Goal: Information Seeking & Learning: Check status

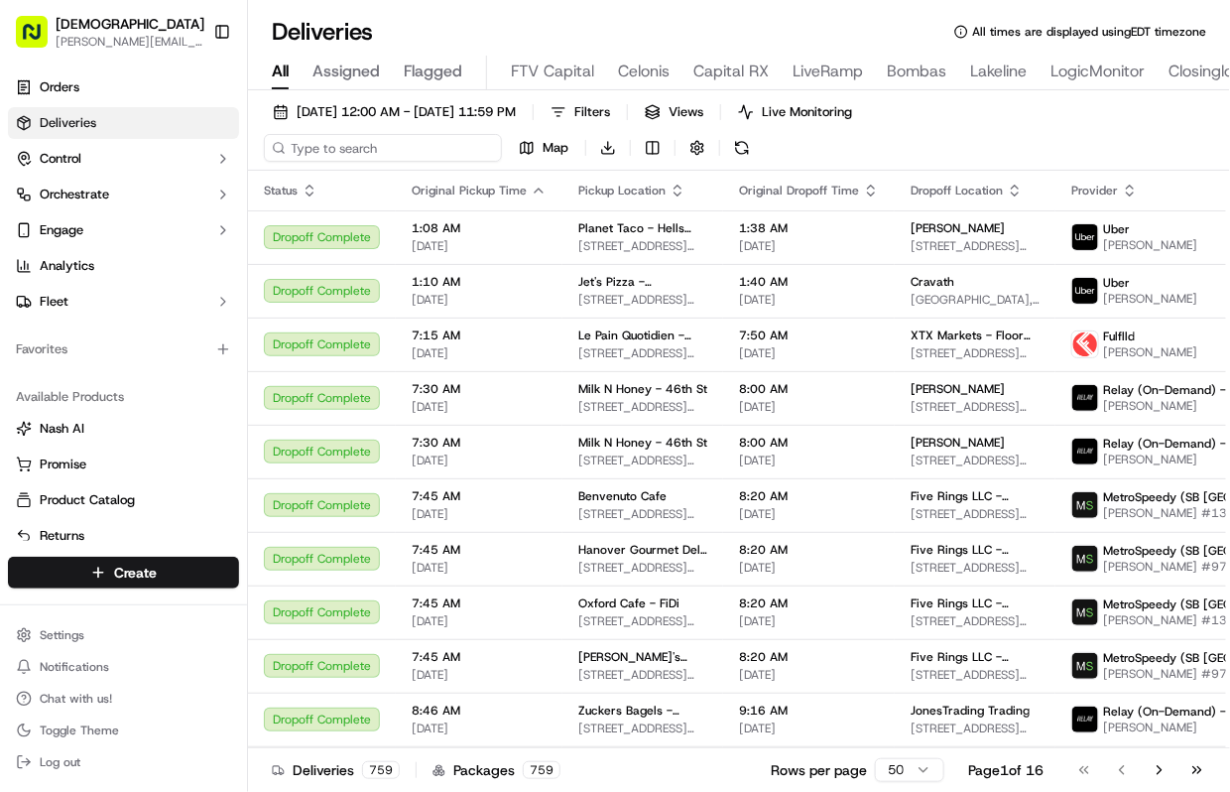
click at [404, 134] on input at bounding box center [383, 148] width 238 height 28
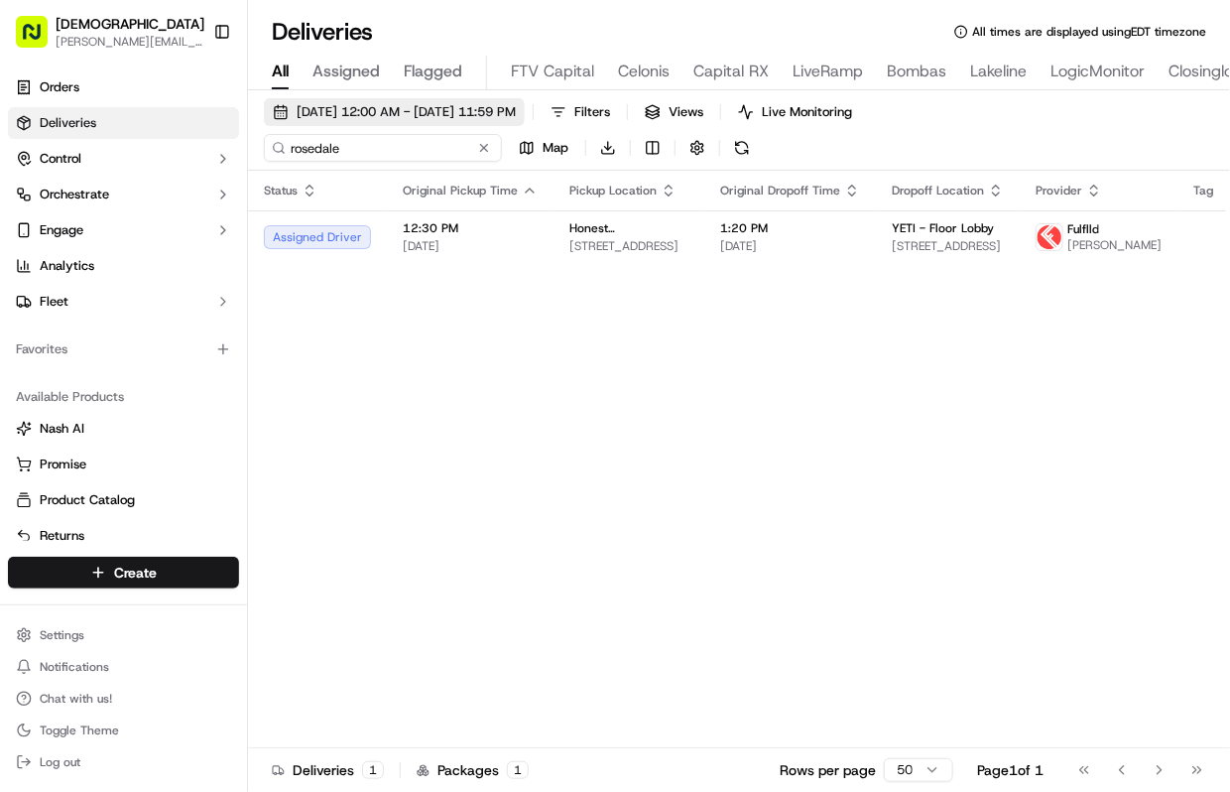
type input "rosedale"
click at [436, 110] on span "[DATE] 12:00 AM - [DATE] 11:59 PM" at bounding box center [406, 112] width 219 height 18
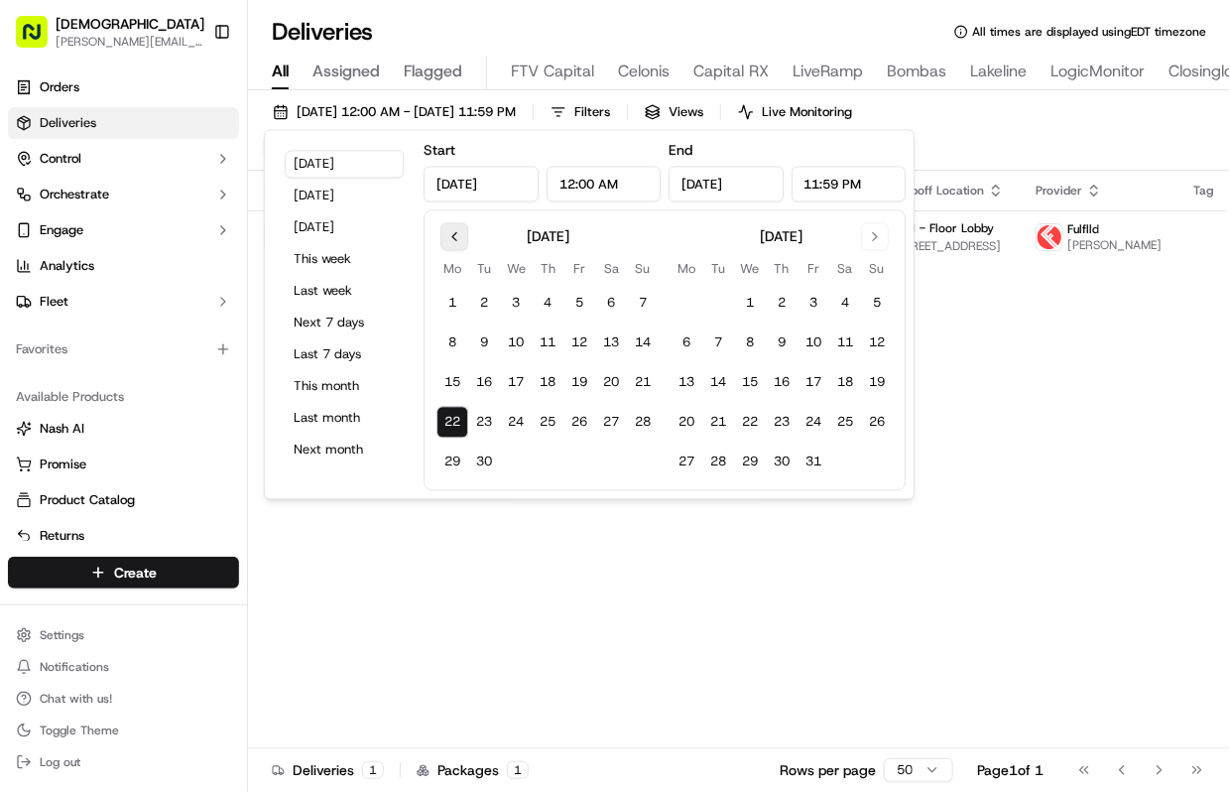
click at [456, 244] on button "Go to previous month" at bounding box center [454, 237] width 28 height 28
click at [444, 228] on button "Go to previous month" at bounding box center [454, 237] width 28 height 28
click at [478, 293] on button "1" at bounding box center [484, 304] width 32 height 32
type input "Jul 1, 2025"
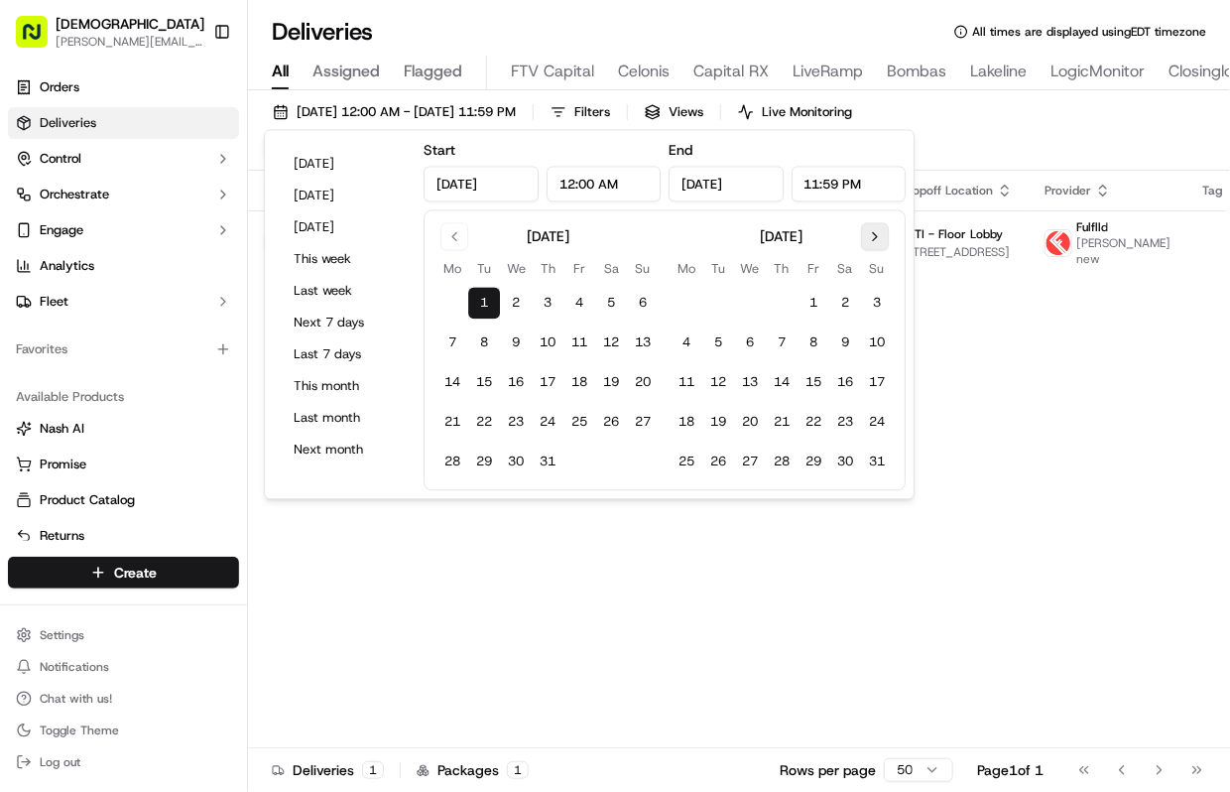
click at [884, 228] on button "Go to next month" at bounding box center [875, 237] width 28 height 28
click at [686, 418] on button "22" at bounding box center [687, 423] width 32 height 32
type input "Sep 22, 2025"
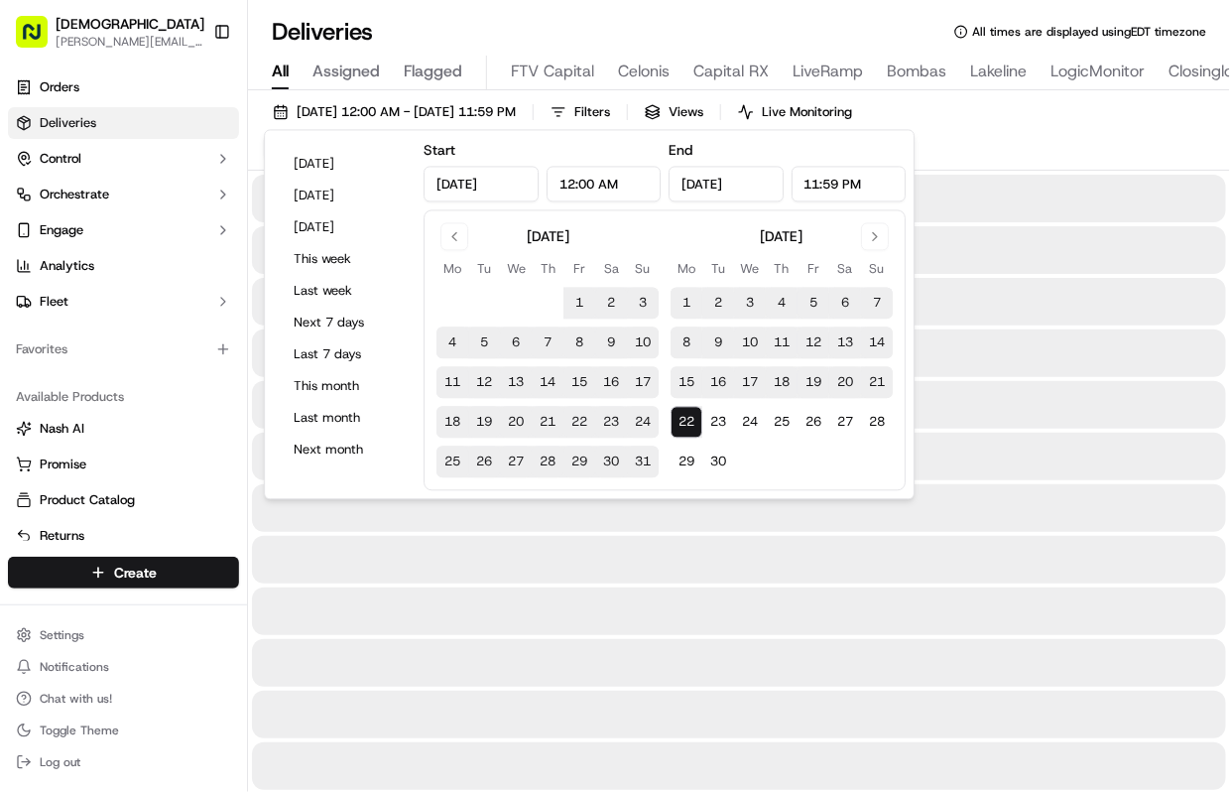
click at [976, 149] on div "07/01/2025 12:00 AM - 09/22/2025 11:59 PM Filters Views Live Monitoring rosedal…" at bounding box center [739, 134] width 982 height 72
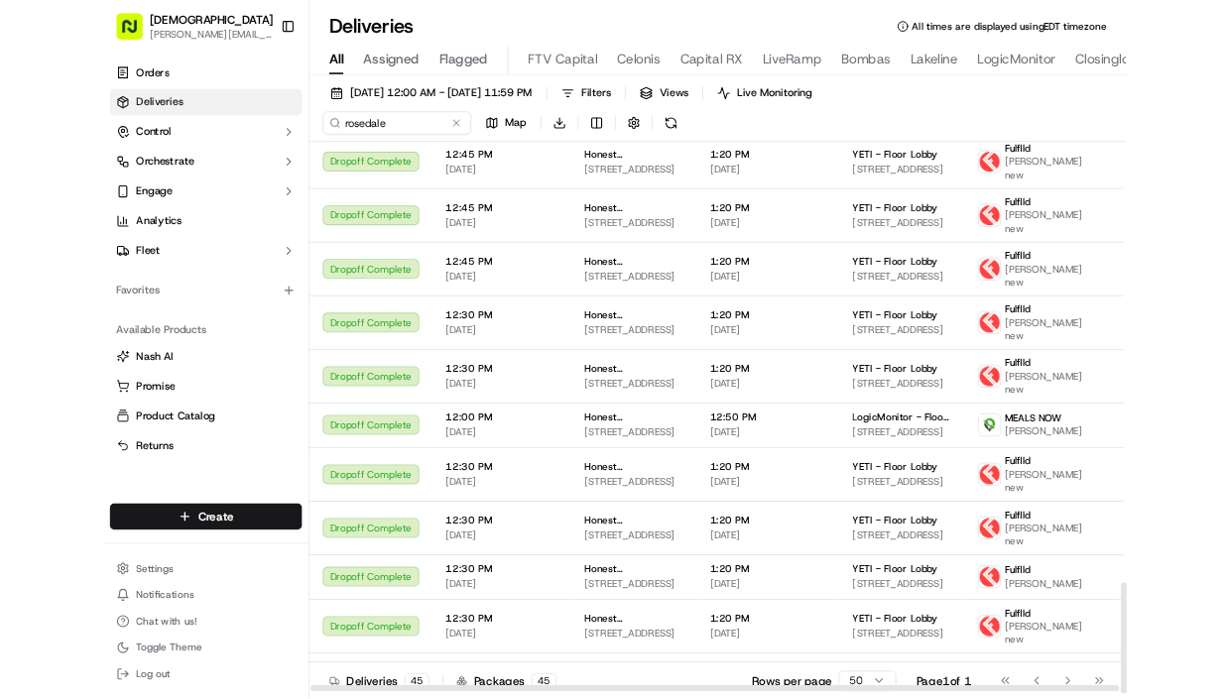
scroll to position [1836, 0]
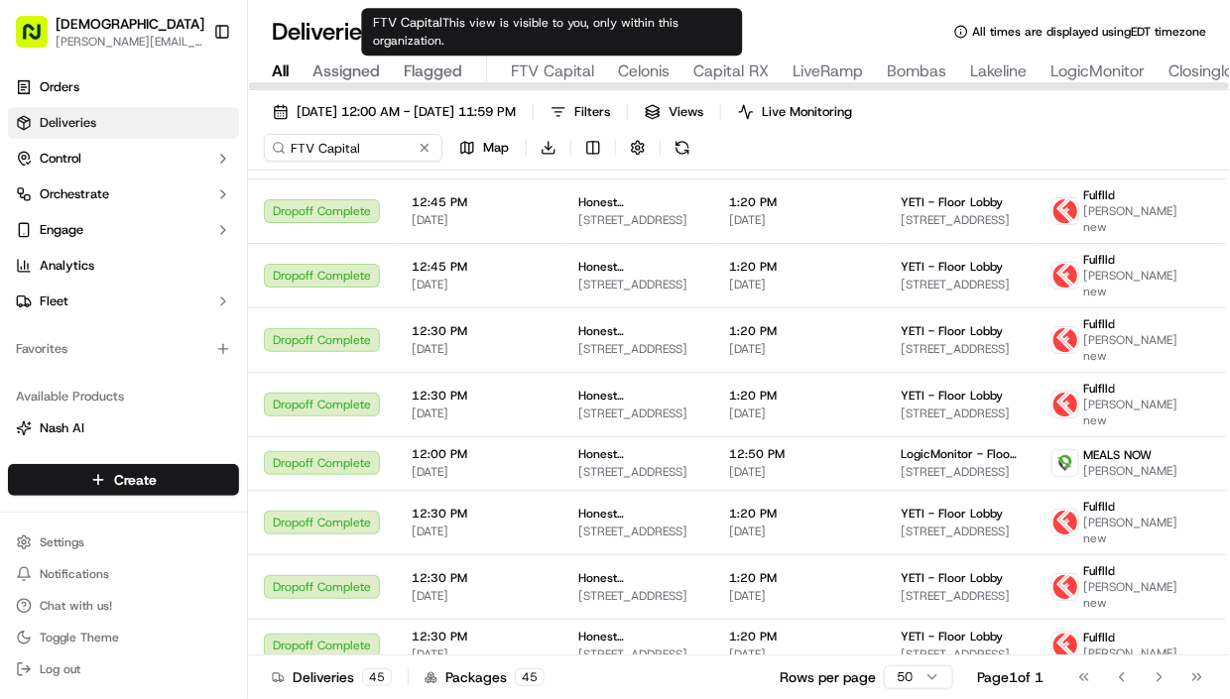
click at [514, 64] on span "FTV Capital" at bounding box center [552, 72] width 83 height 24
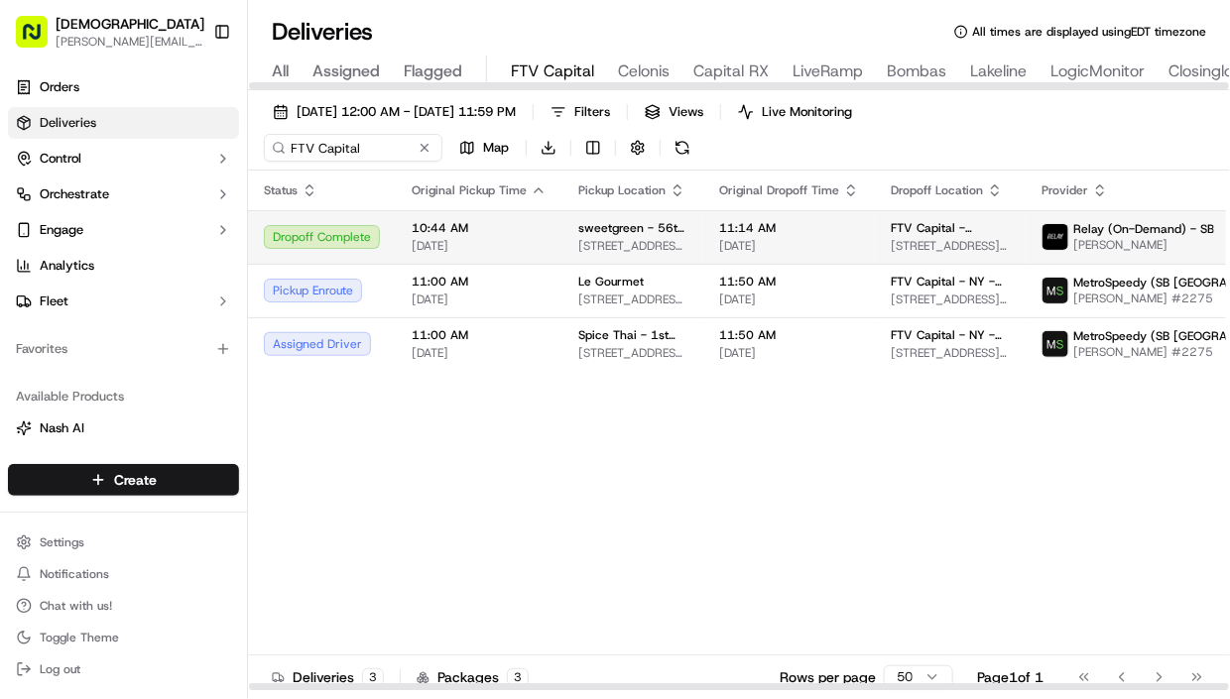
click at [578, 246] on span "1740 Broadway, 1740 Broadway, New York, NY 10019, USA" at bounding box center [632, 246] width 109 height 16
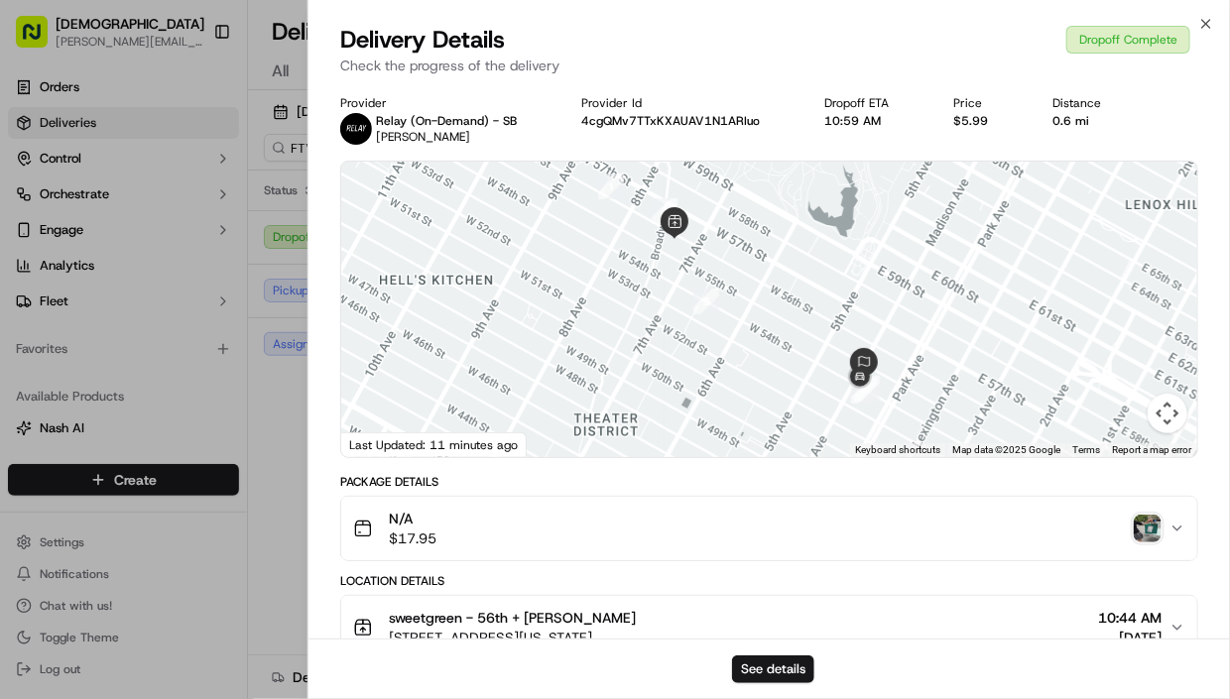
click at [334, 496] on div "Provider Relay (On-Demand) - SB Eulogio C. Provider Id 4cgQMv7TTxKXAUAV1N1ARIuo…" at bounding box center [770, 677] width 922 height 1189
click at [314, 447] on div "Provider Relay (On-Demand) - SB Eulogio C. Provider Id 4cgQMv7TTxKXAUAV1N1ARIuo…" at bounding box center [770, 677] width 922 height 1189
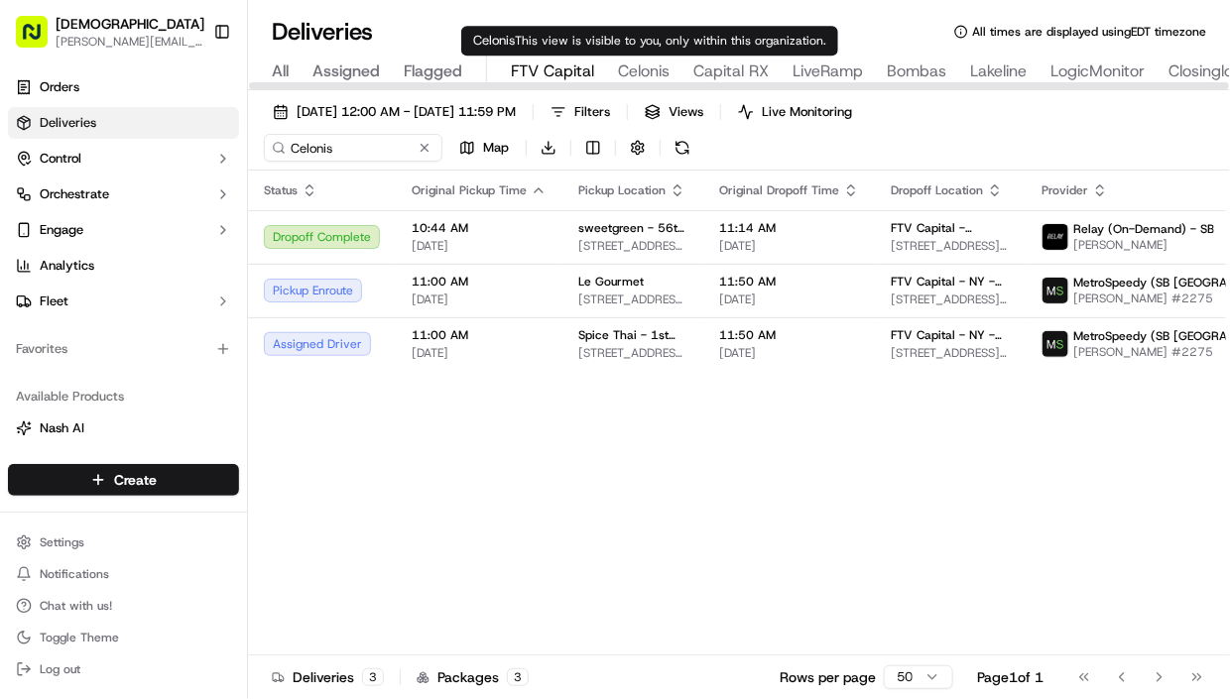
click at [648, 74] on span "Celonis" at bounding box center [644, 72] width 52 height 24
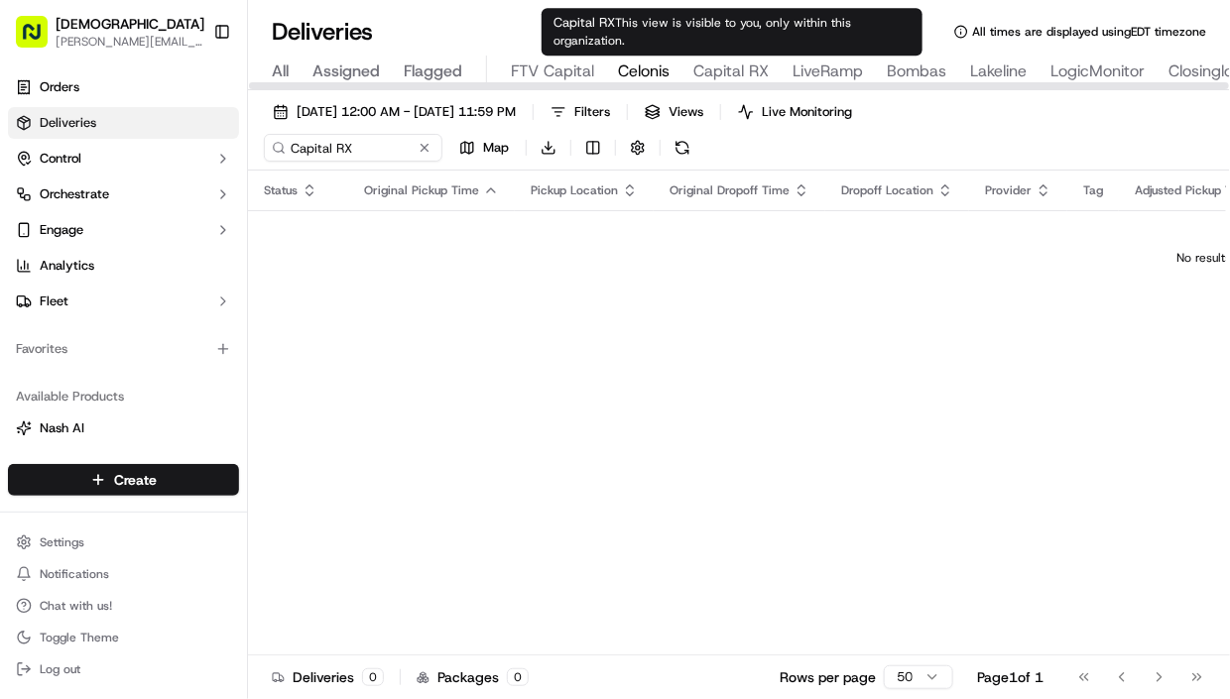
click at [725, 69] on span "Capital RX" at bounding box center [730, 72] width 75 height 24
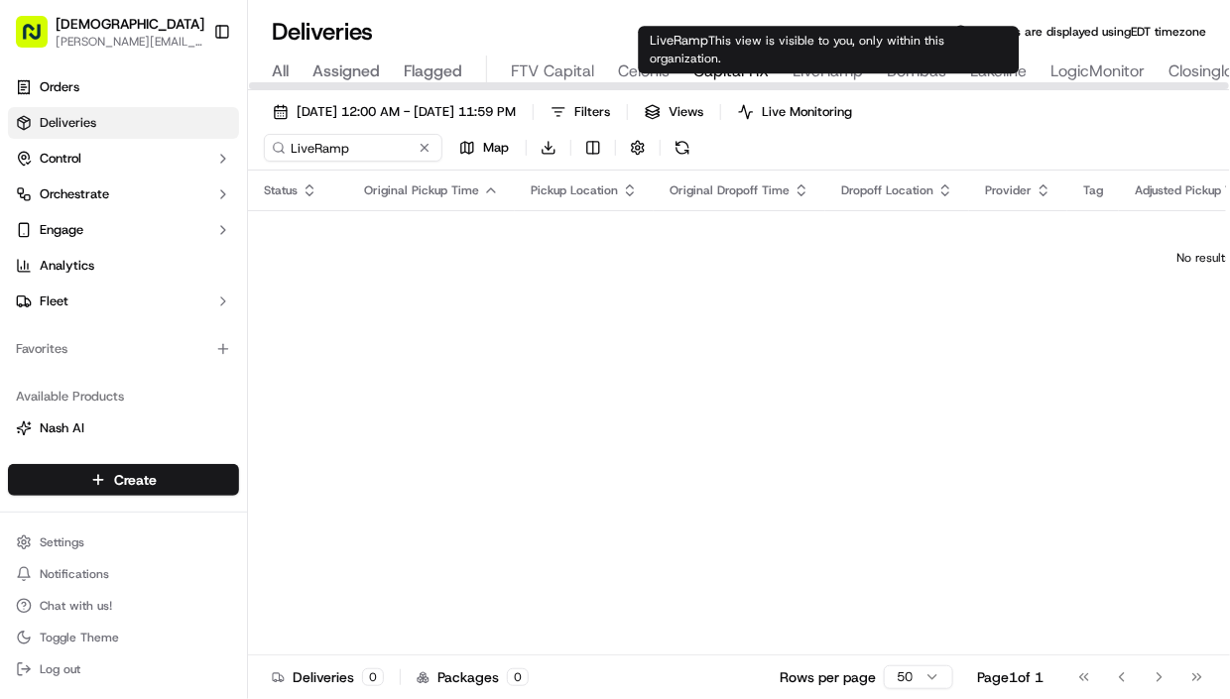
click at [804, 71] on span "LiveRamp" at bounding box center [828, 72] width 70 height 24
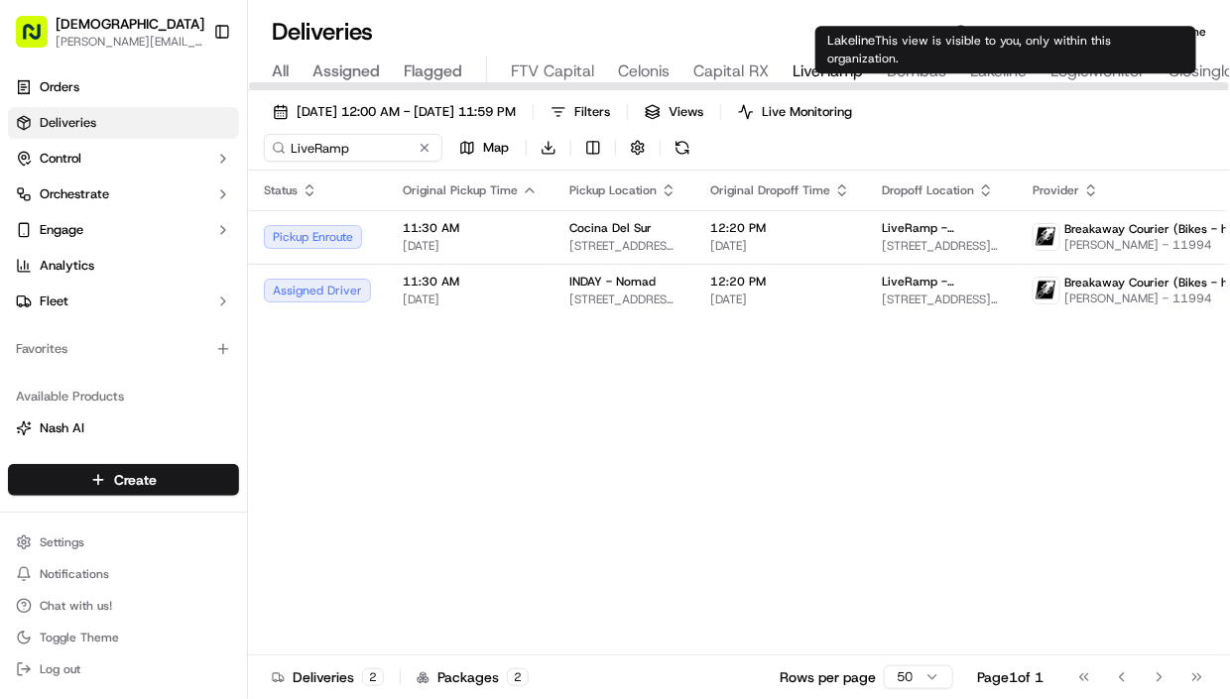
type input "[STREET_ADDRESS]"
click at [1004, 76] on span "Lakeline" at bounding box center [998, 72] width 57 height 24
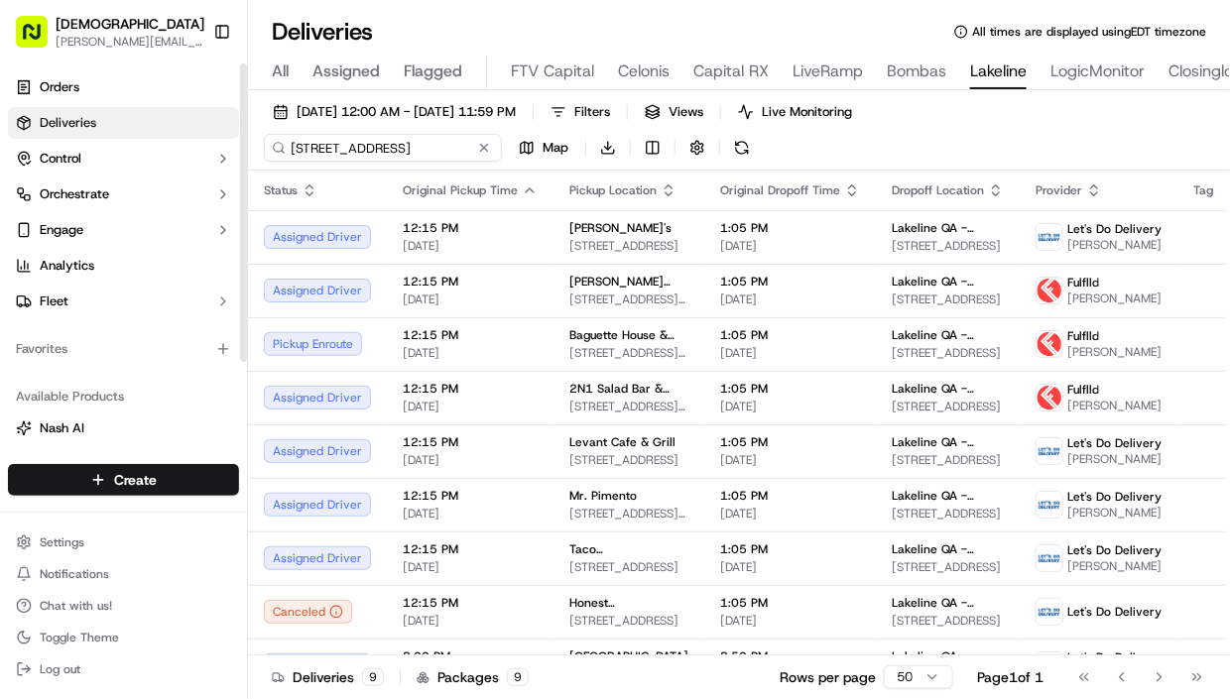
click at [346, 140] on input "[STREET_ADDRESS]" at bounding box center [383, 148] width 238 height 28
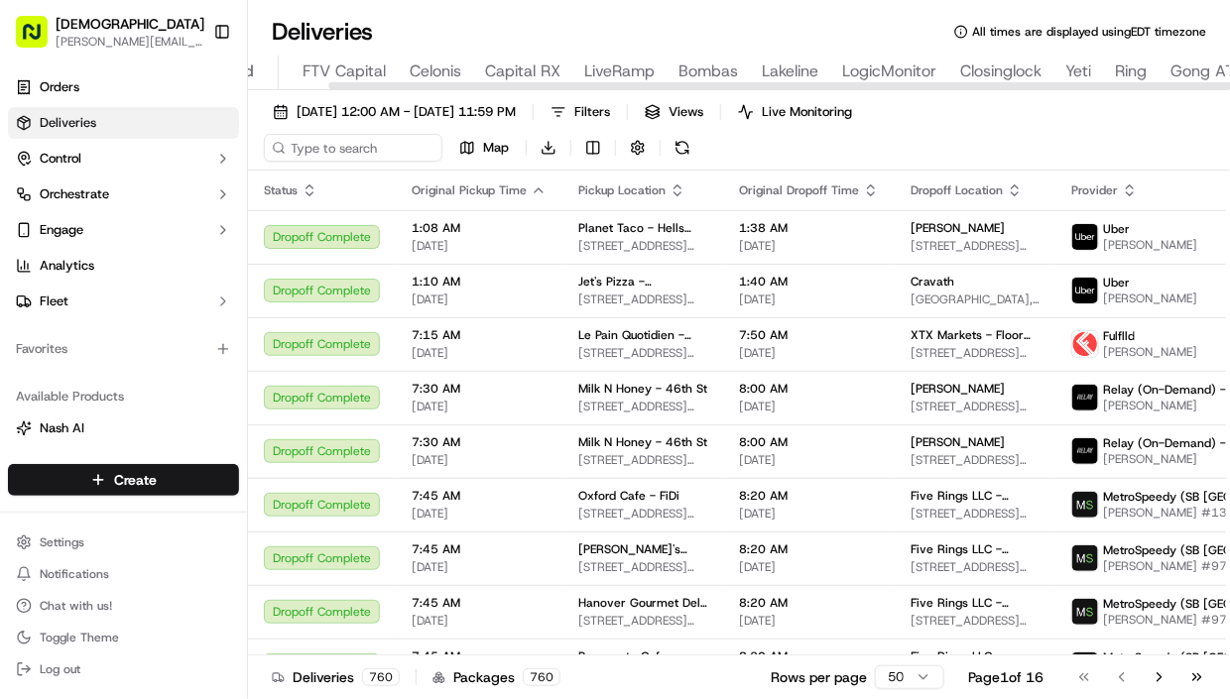
scroll to position [0, 262]
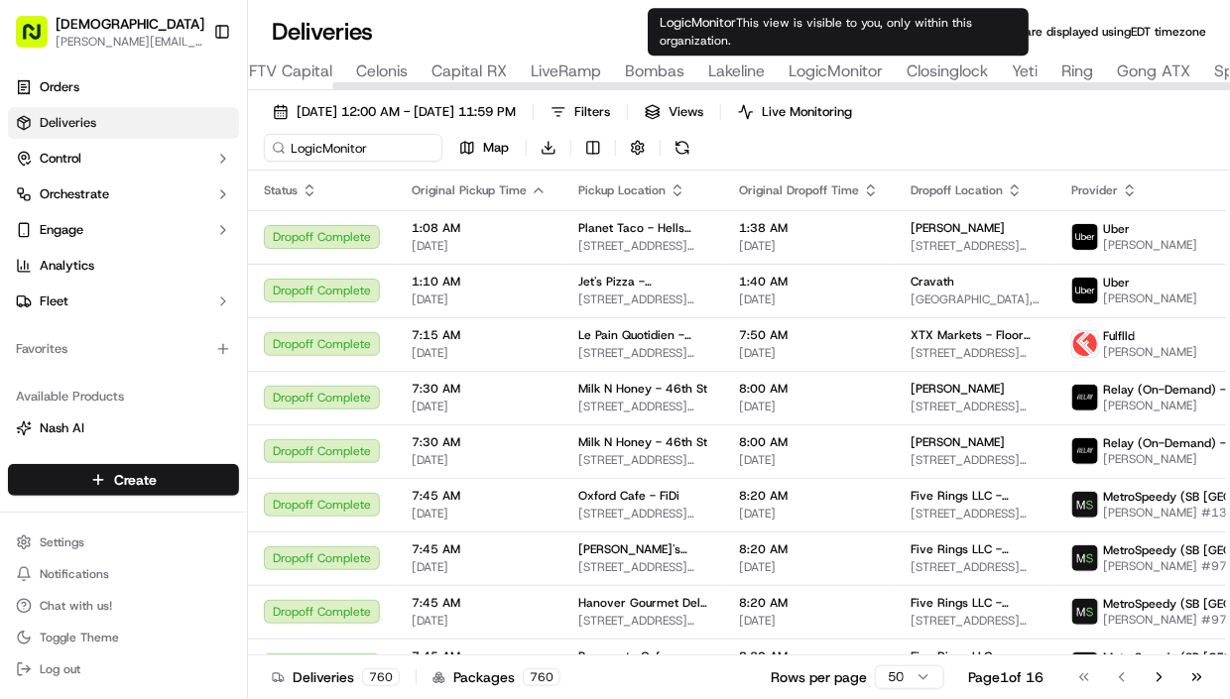
click at [853, 64] on span "LogicMonitor" at bounding box center [836, 72] width 94 height 24
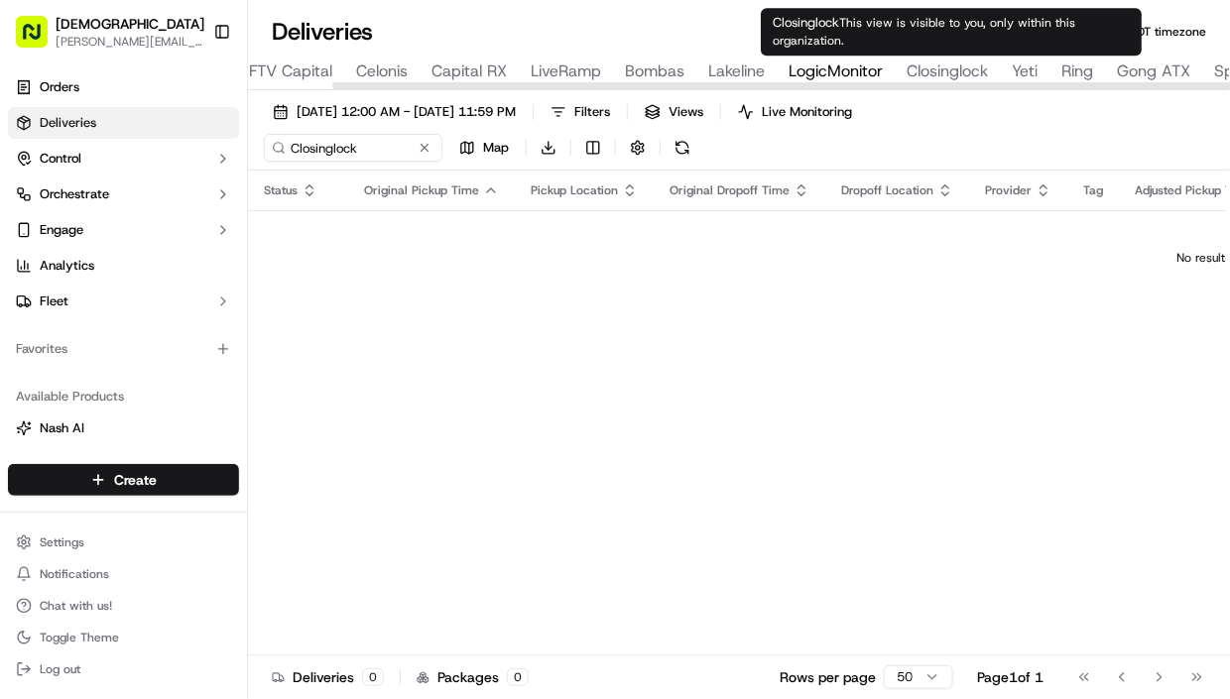
click at [954, 74] on span "Closinglock" at bounding box center [947, 72] width 81 height 24
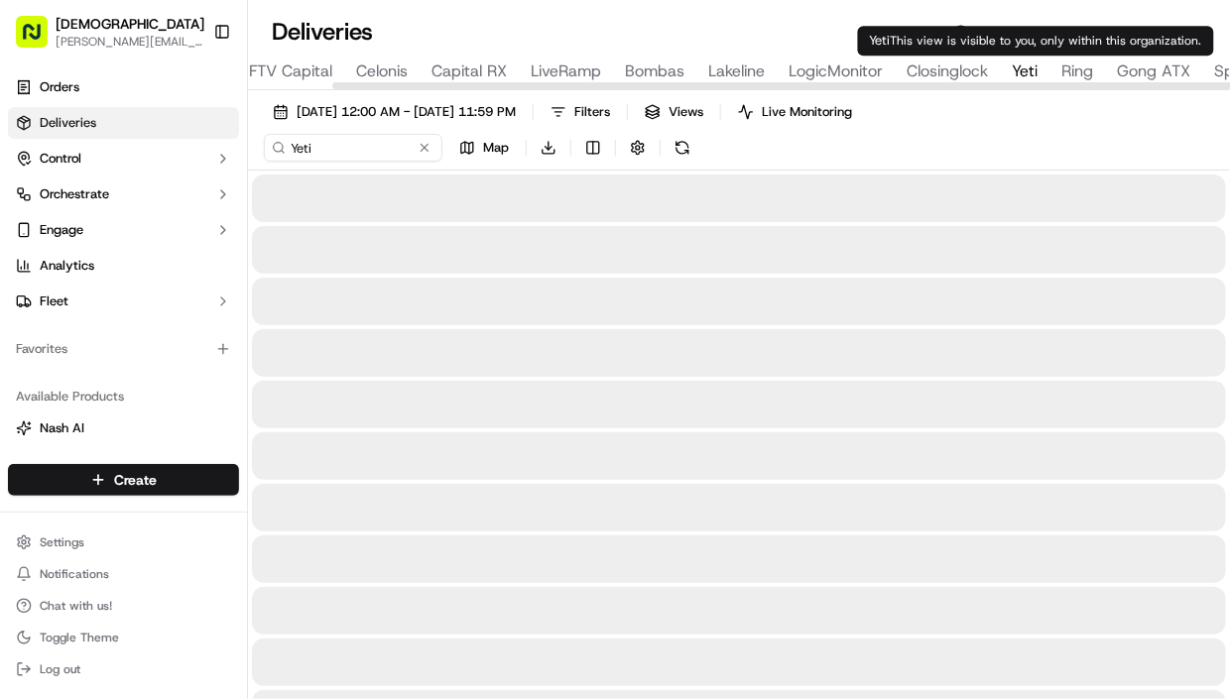
click at [1037, 74] on span "Yeti" at bounding box center [1025, 72] width 26 height 24
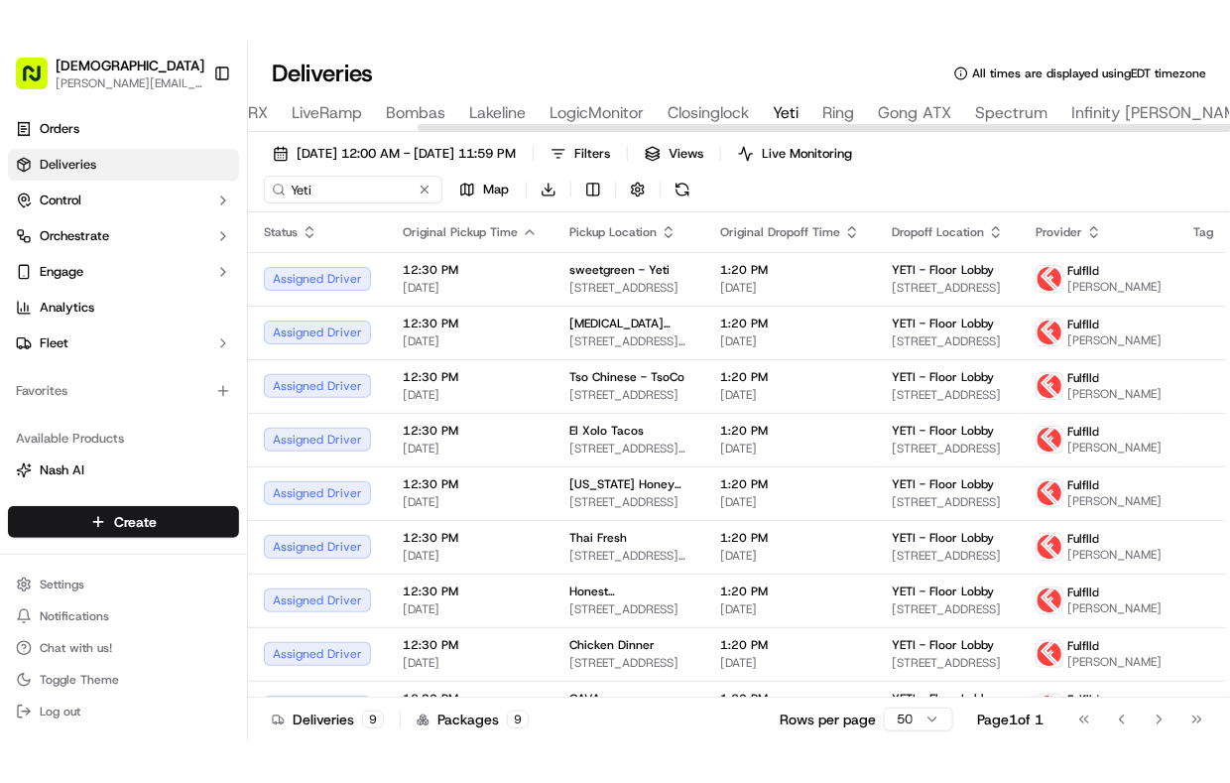
scroll to position [0, 533]
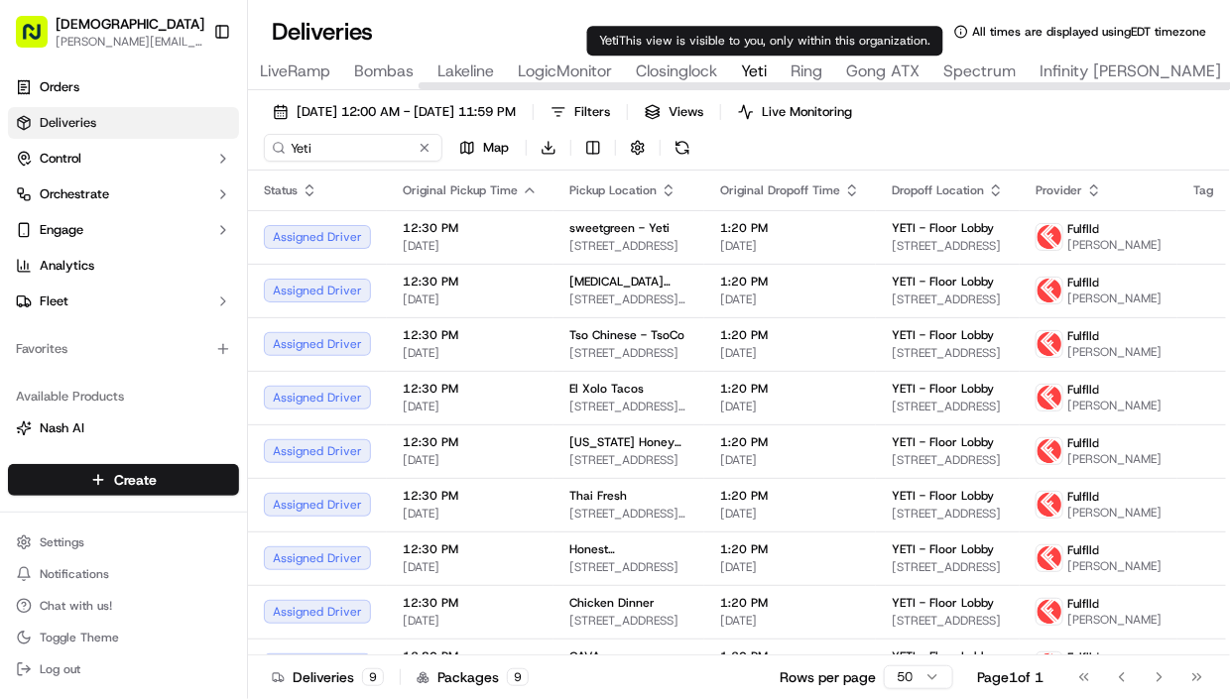
click at [764, 63] on span "Yeti" at bounding box center [754, 72] width 26 height 24
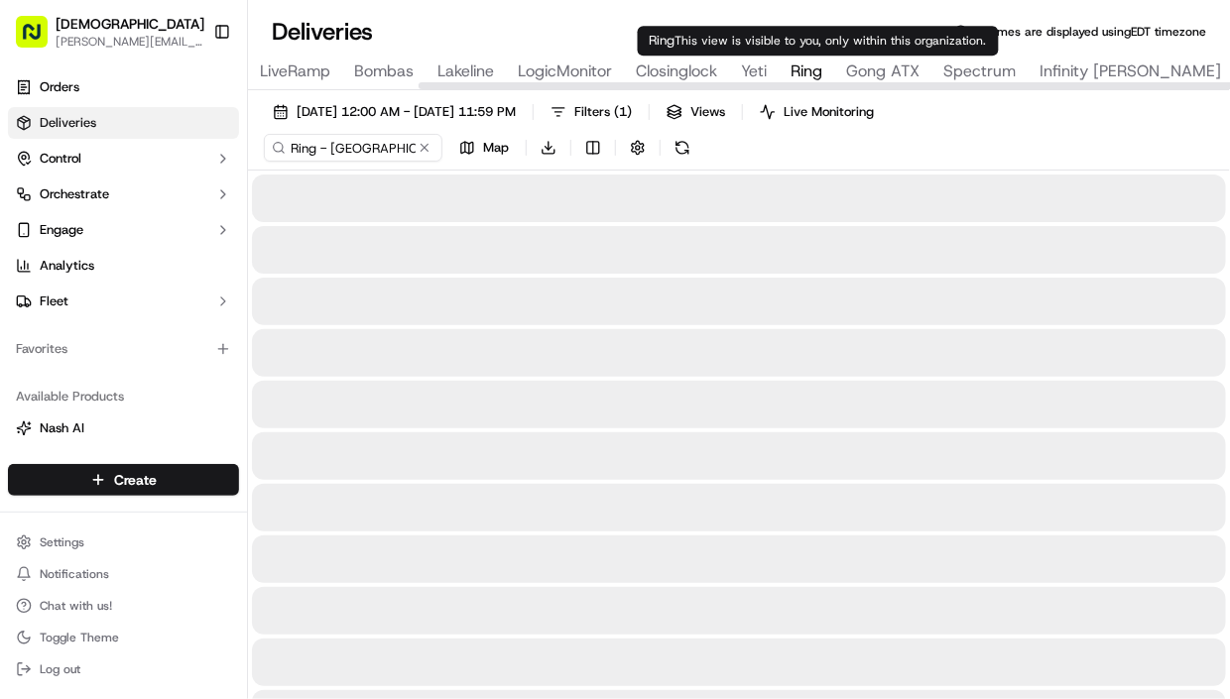
click at [807, 69] on span "Ring" at bounding box center [807, 72] width 32 height 24
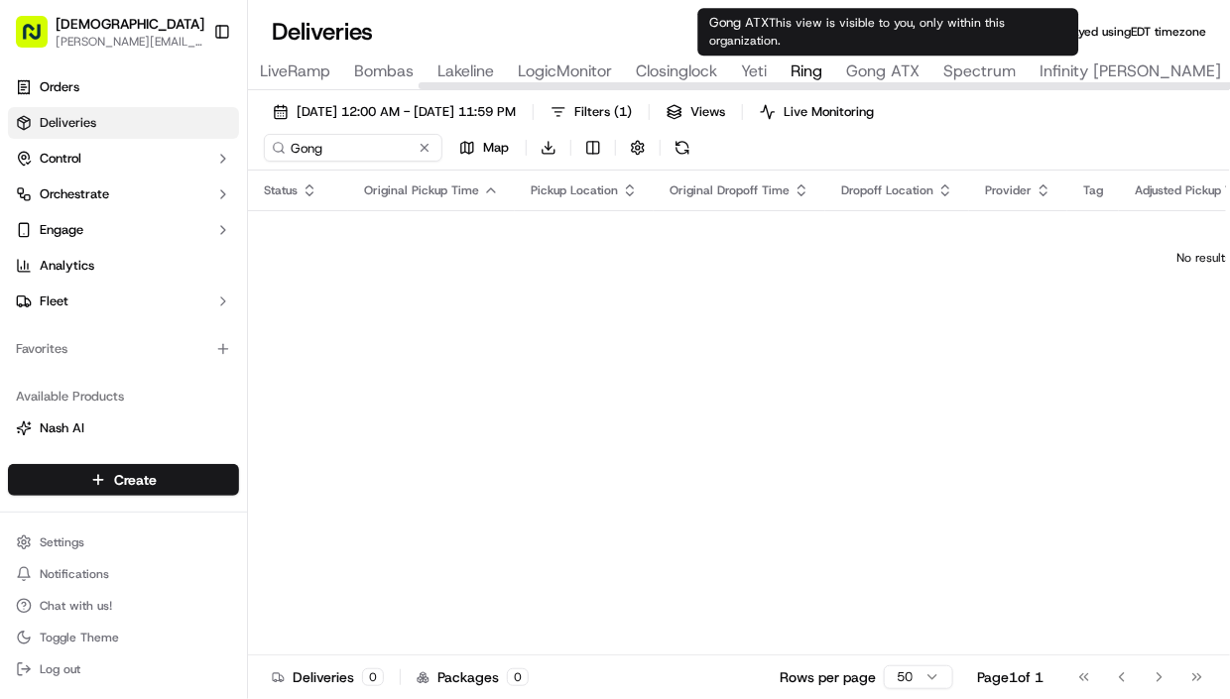
click at [876, 68] on span "Gong ATX" at bounding box center [882, 72] width 73 height 24
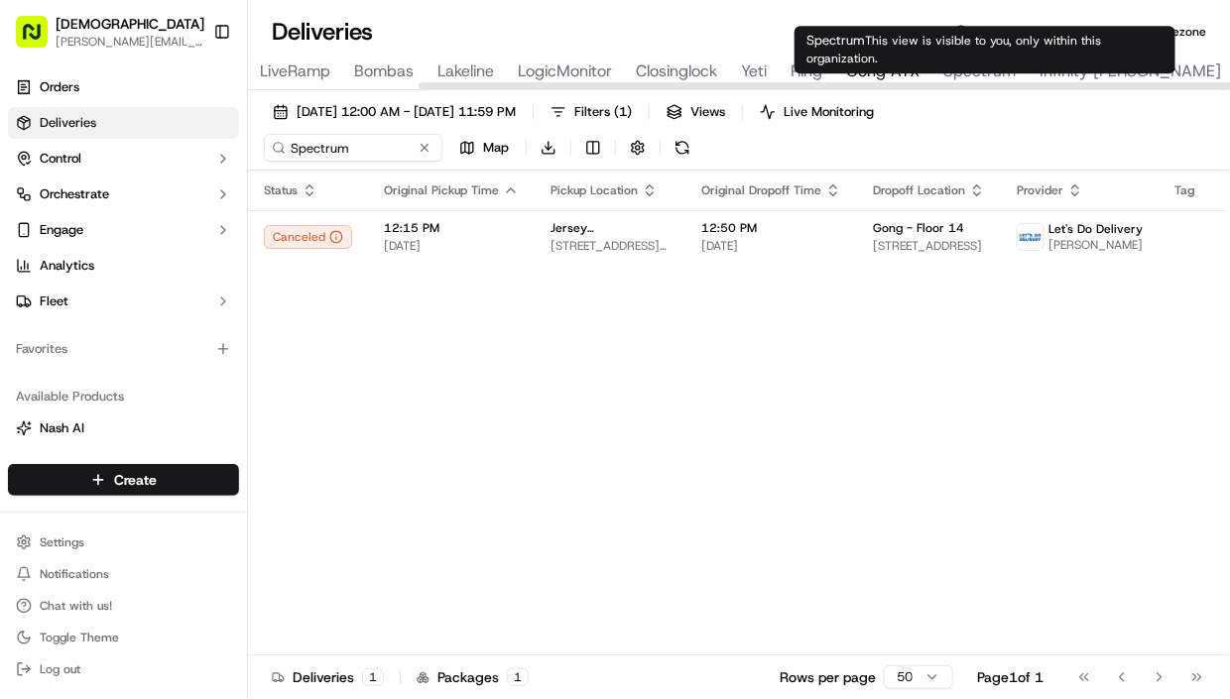
click at [959, 64] on span "Spectrum" at bounding box center [979, 72] width 72 height 24
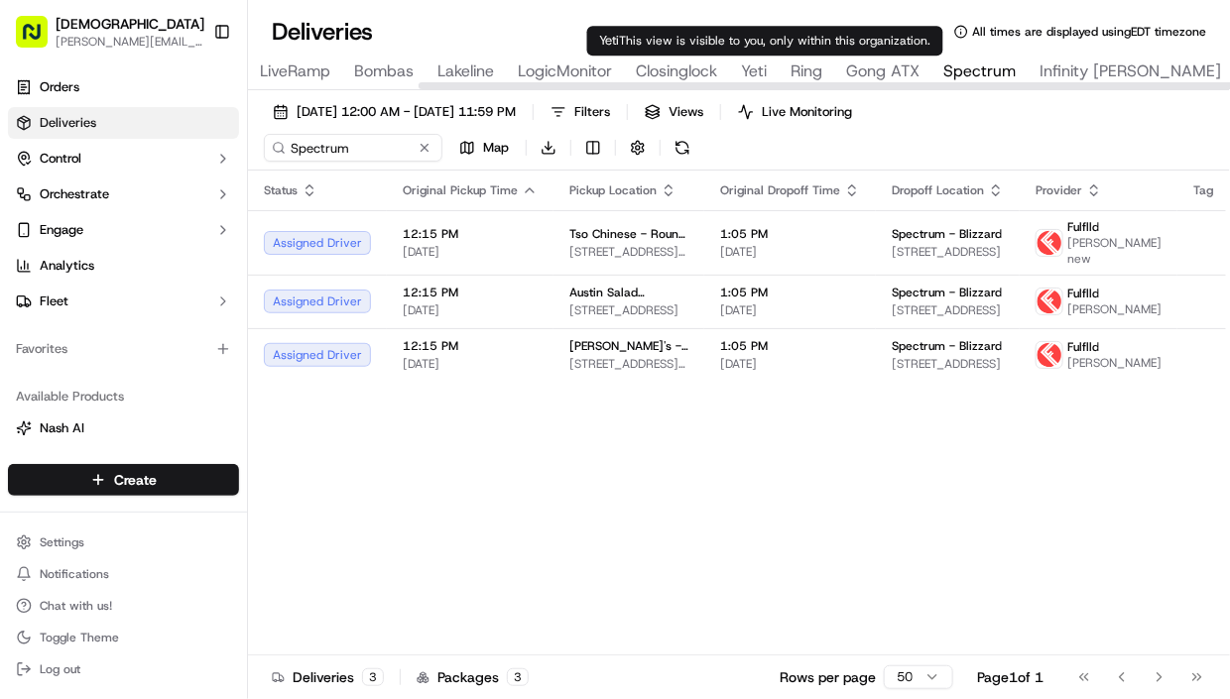
type input "Yeti"
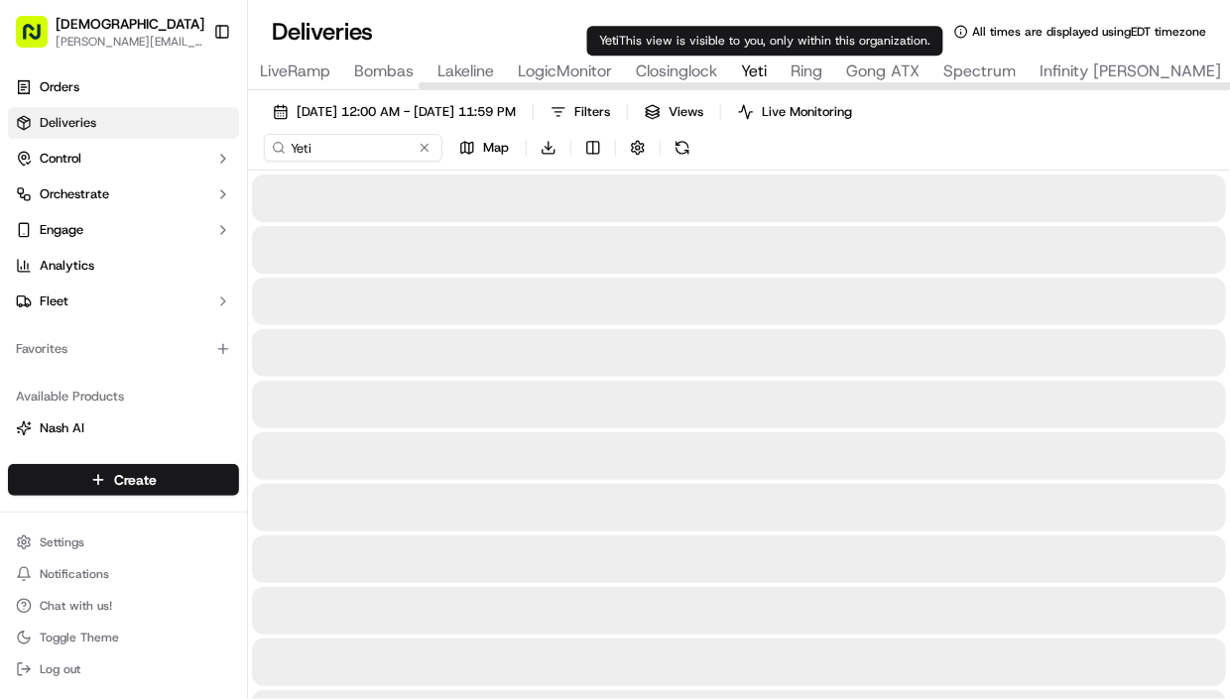
click at [753, 65] on span "Yeti" at bounding box center [754, 72] width 26 height 24
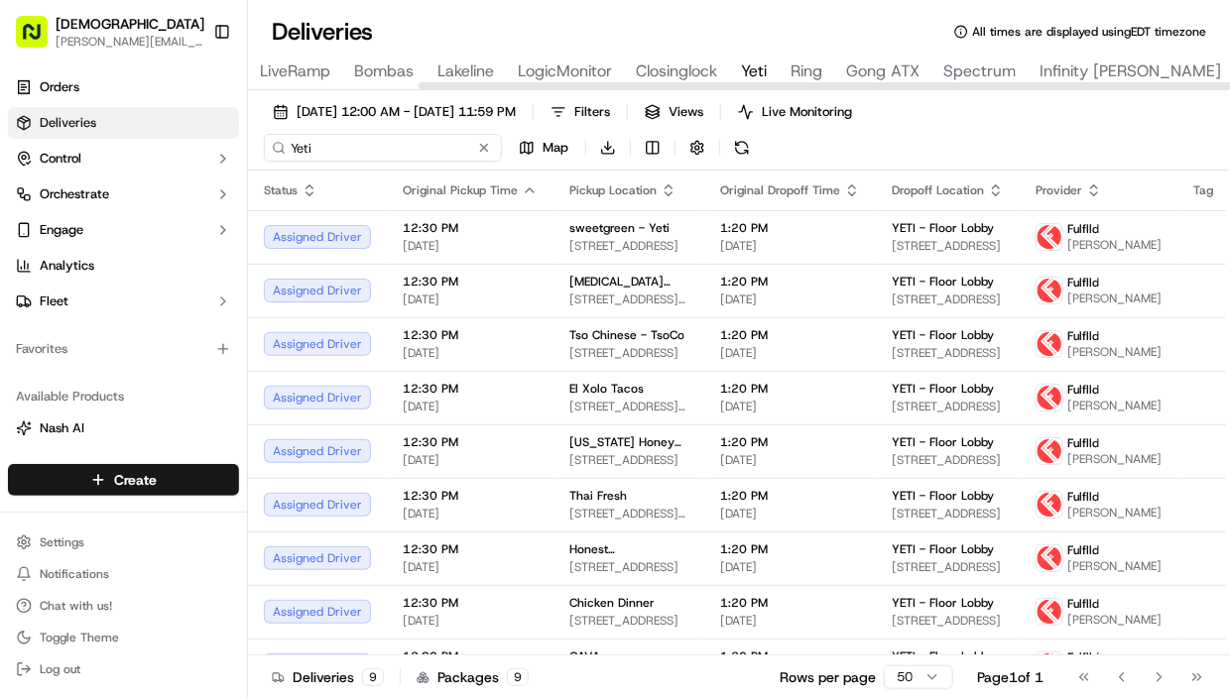
click at [320, 137] on input "Yeti" at bounding box center [383, 148] width 238 height 28
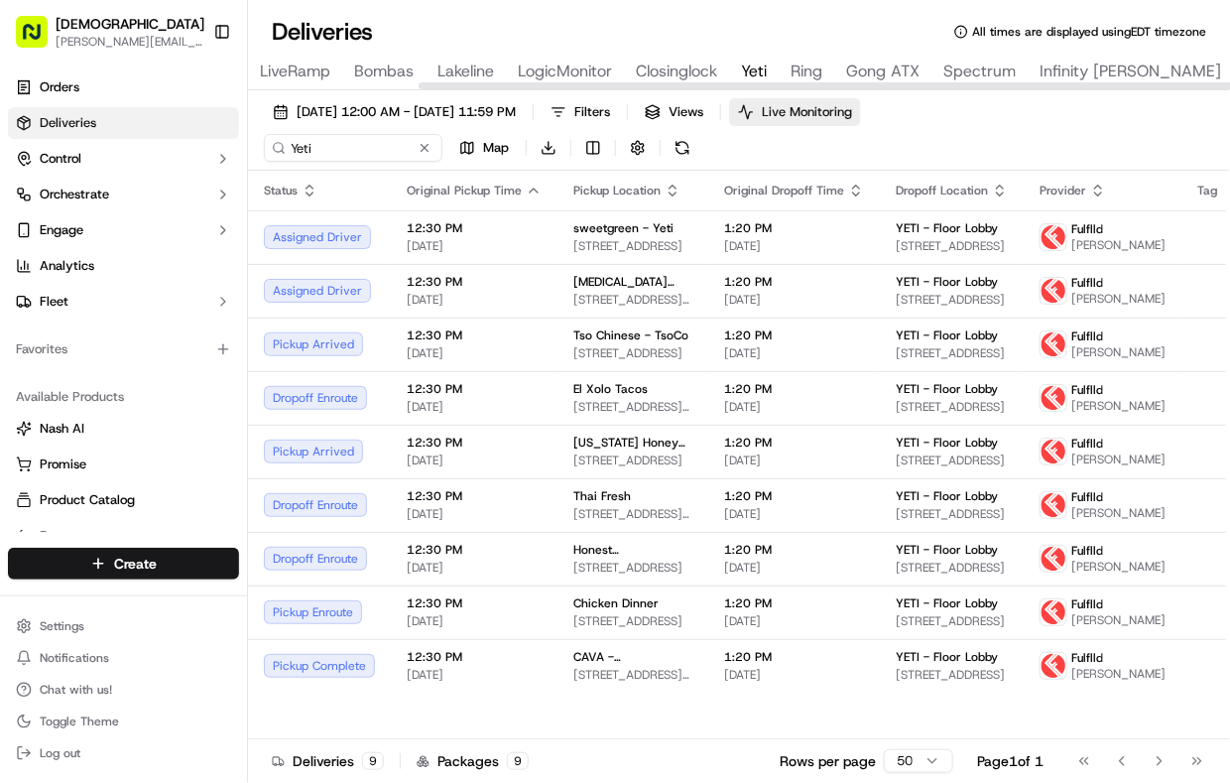
click at [852, 103] on span "Live Monitoring" at bounding box center [807, 112] width 90 height 18
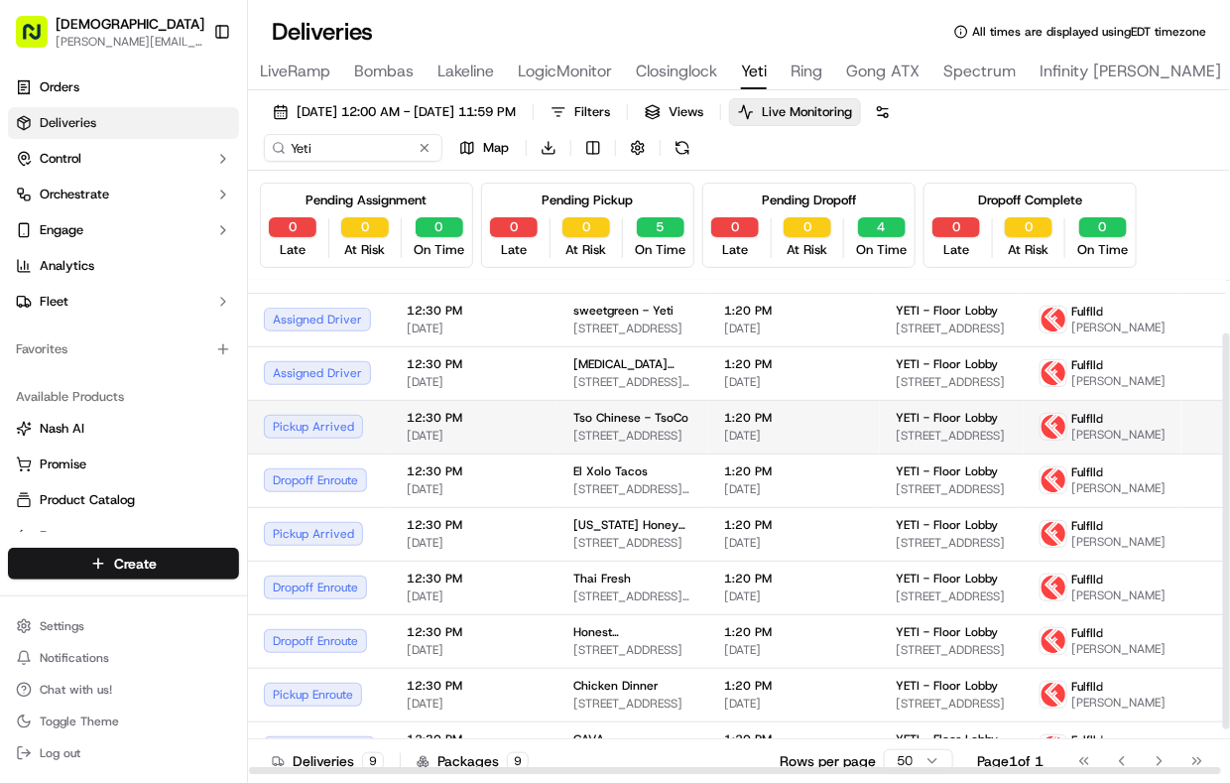
scroll to position [122, 0]
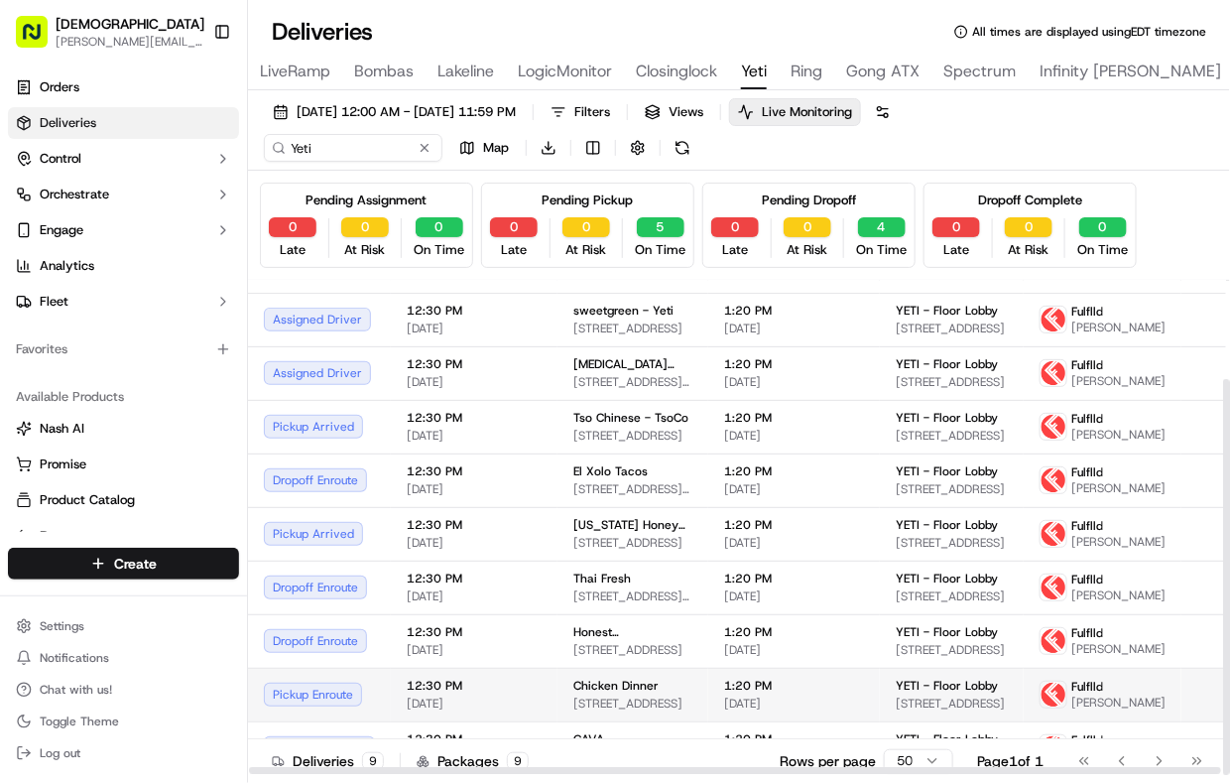
click at [677, 675] on td "Chicken Dinner 1211 E 5th St., Austin, TX 78702, USA" at bounding box center [633, 695] width 151 height 54
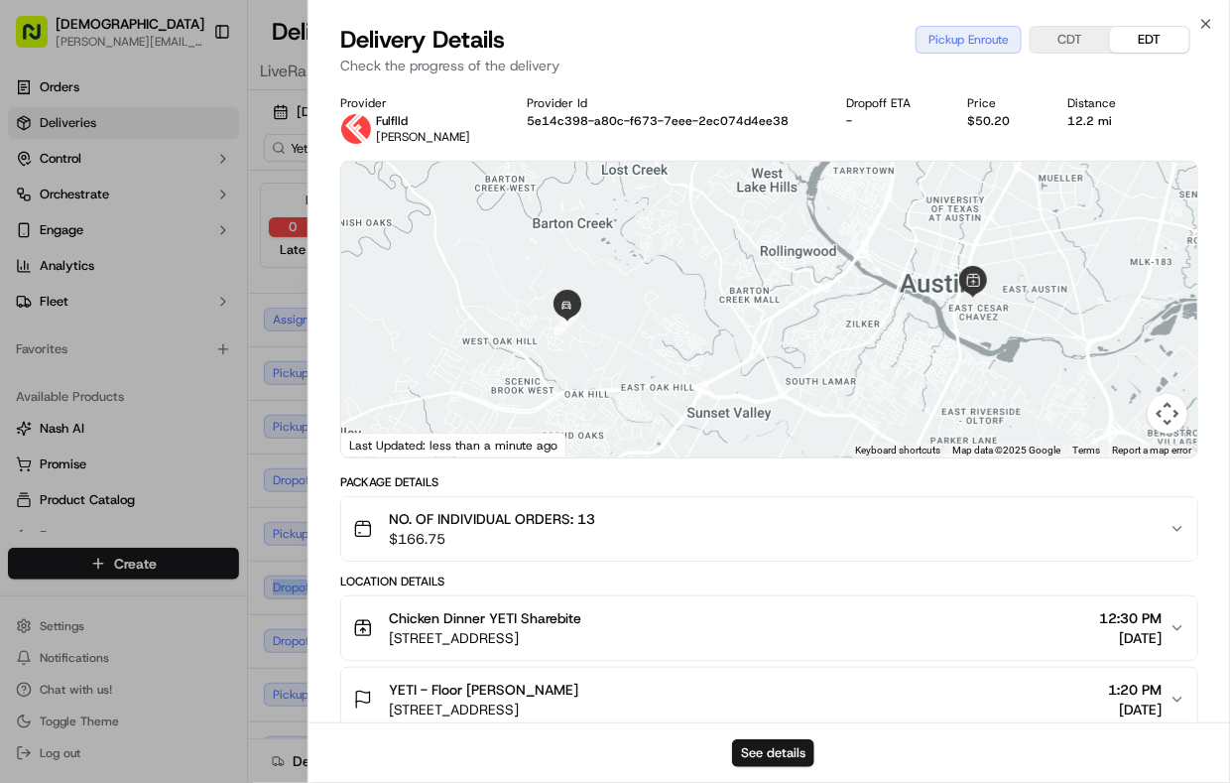
click at [299, 575] on div "Dropoff Enroute" at bounding box center [319, 587] width 111 height 24
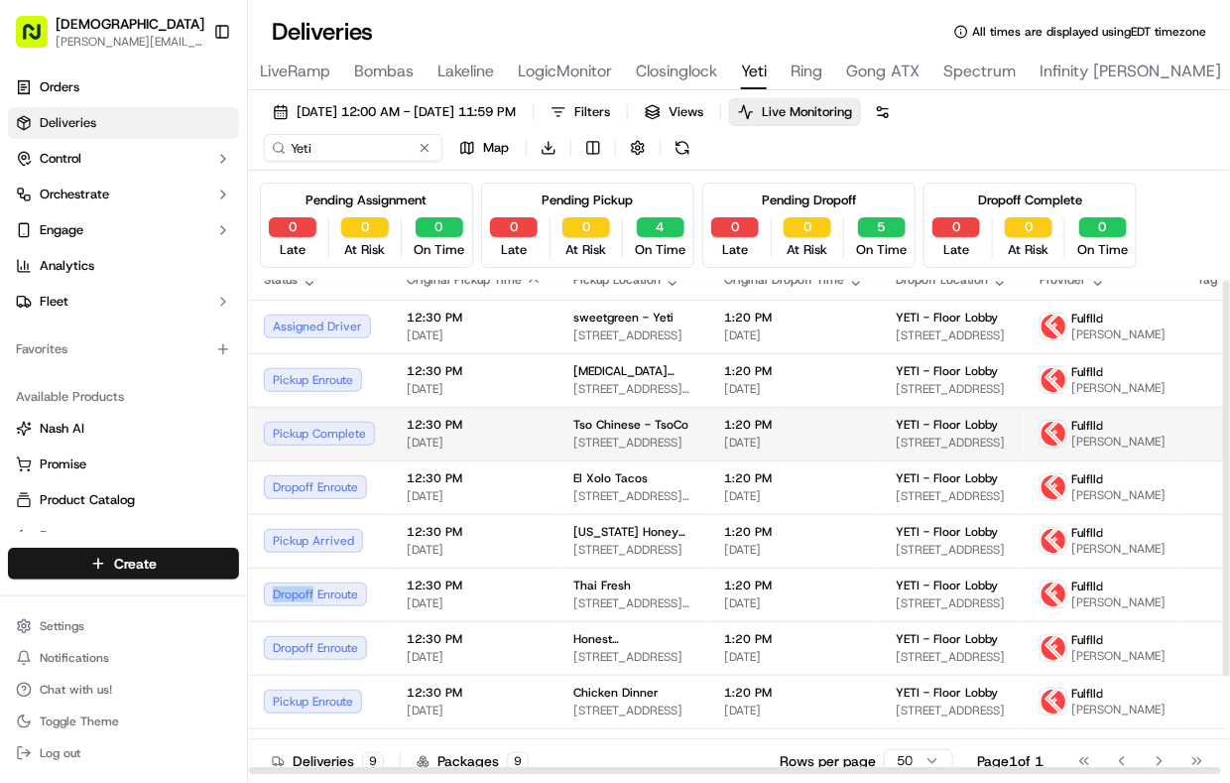
scroll to position [0, 0]
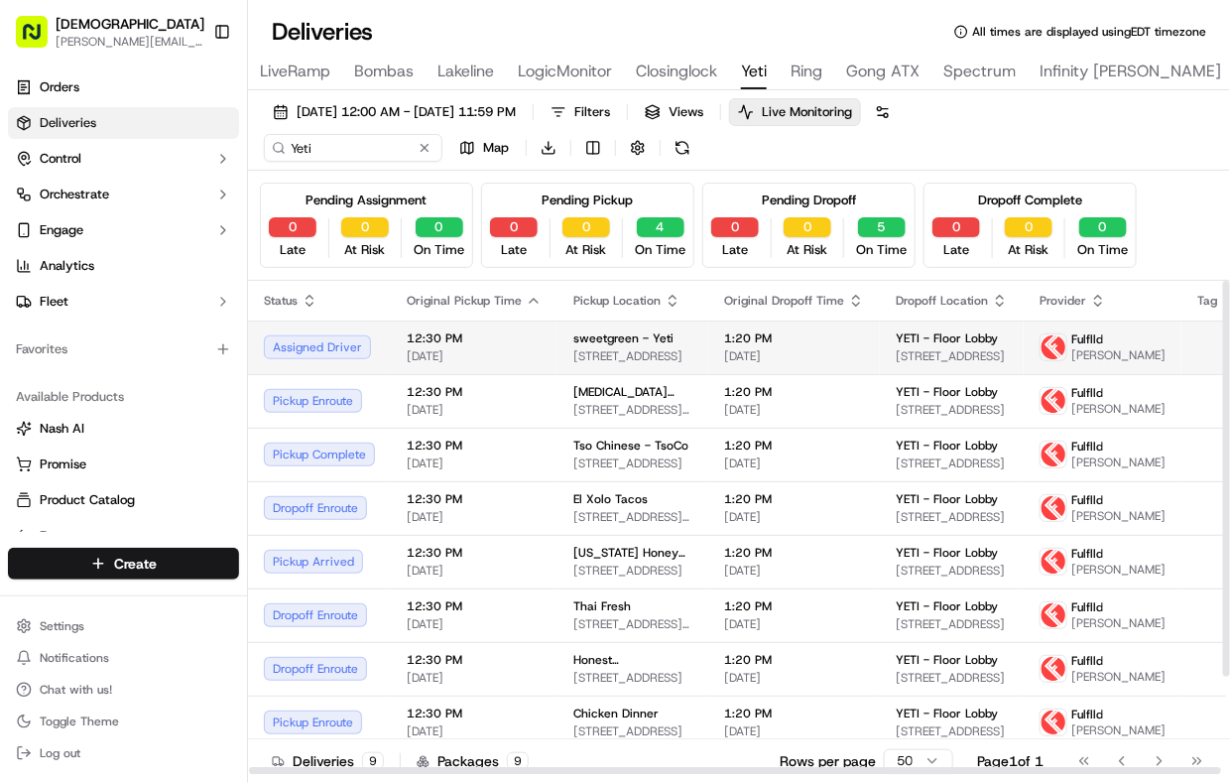
click at [442, 329] on td "12:30 PM 09/22/2025" at bounding box center [474, 347] width 167 height 54
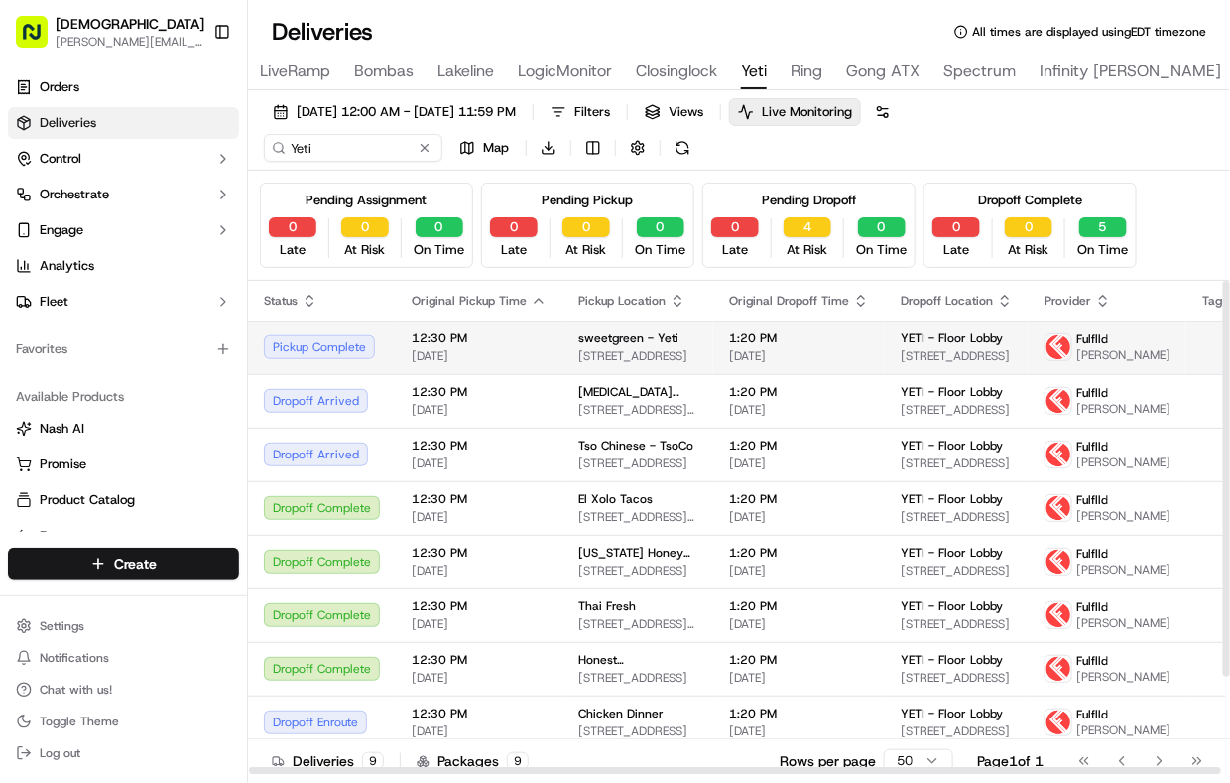
click at [513, 344] on span "12:30 PM" at bounding box center [479, 338] width 135 height 16
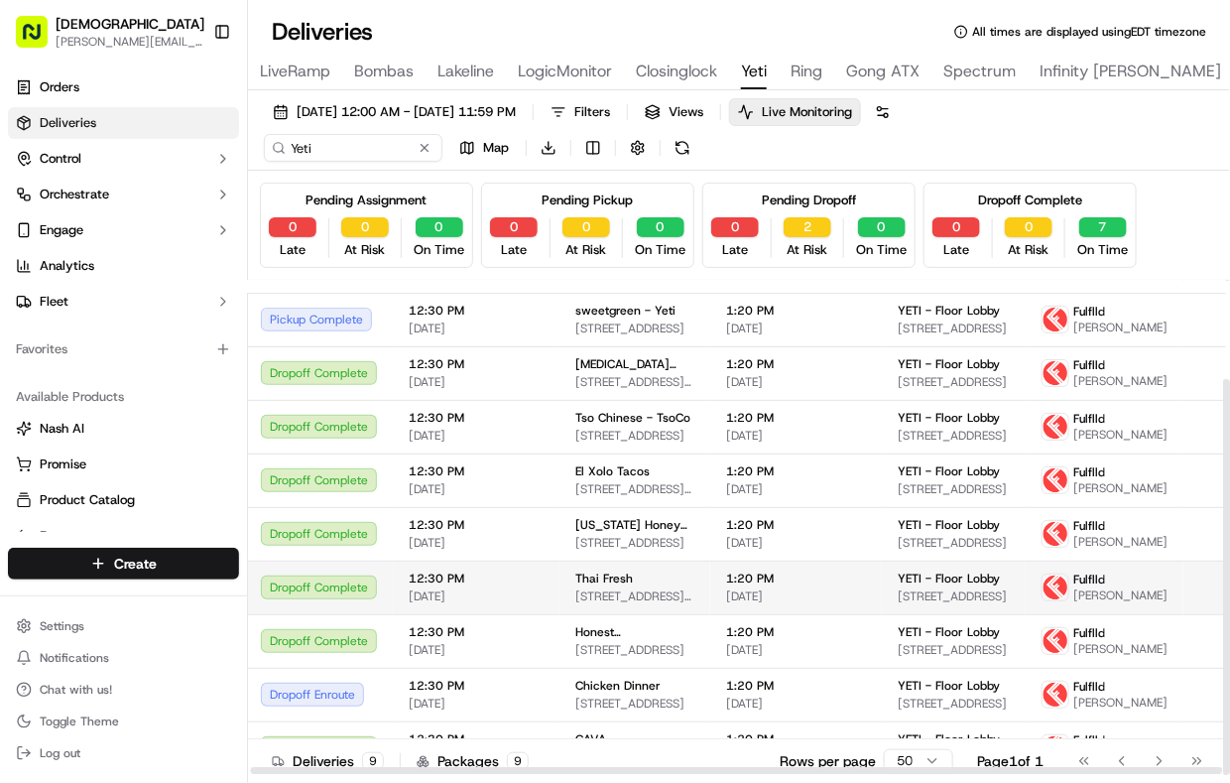
scroll to position [0, 3]
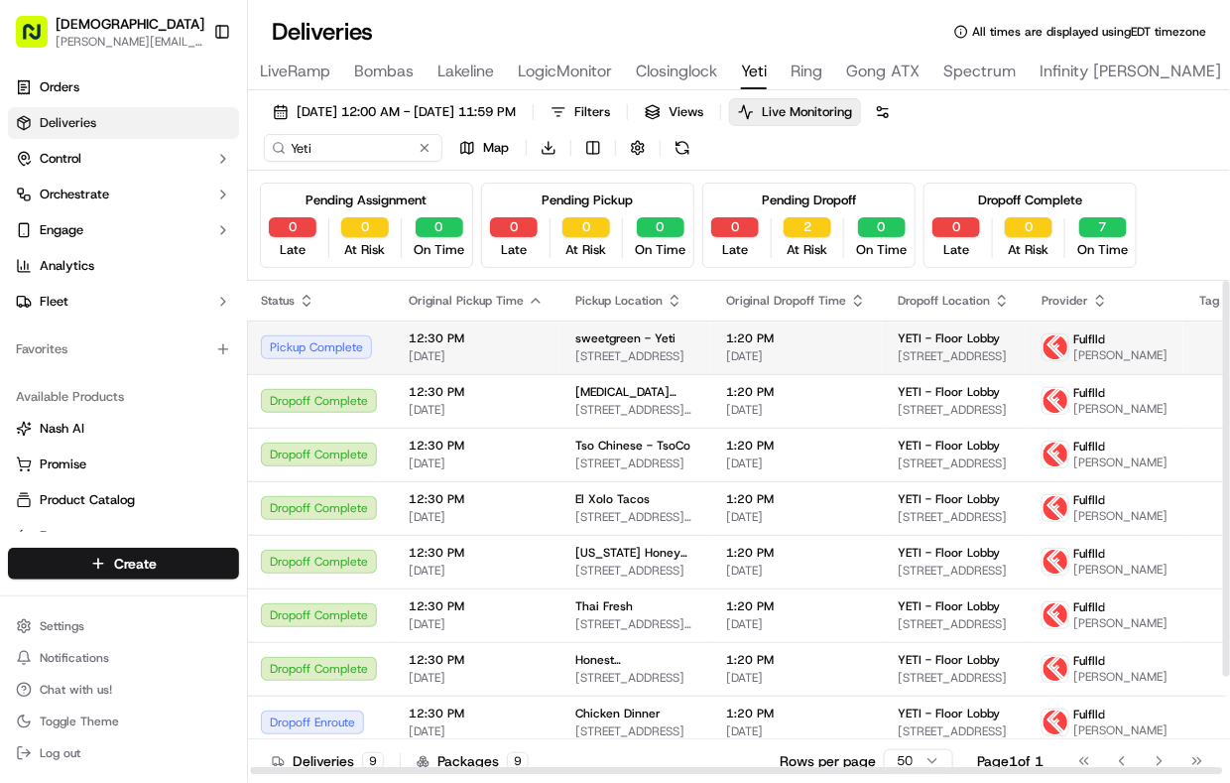
click at [587, 355] on span "1007 S Congress Ave, Austin, TX 78704, USA" at bounding box center [634, 356] width 119 height 16
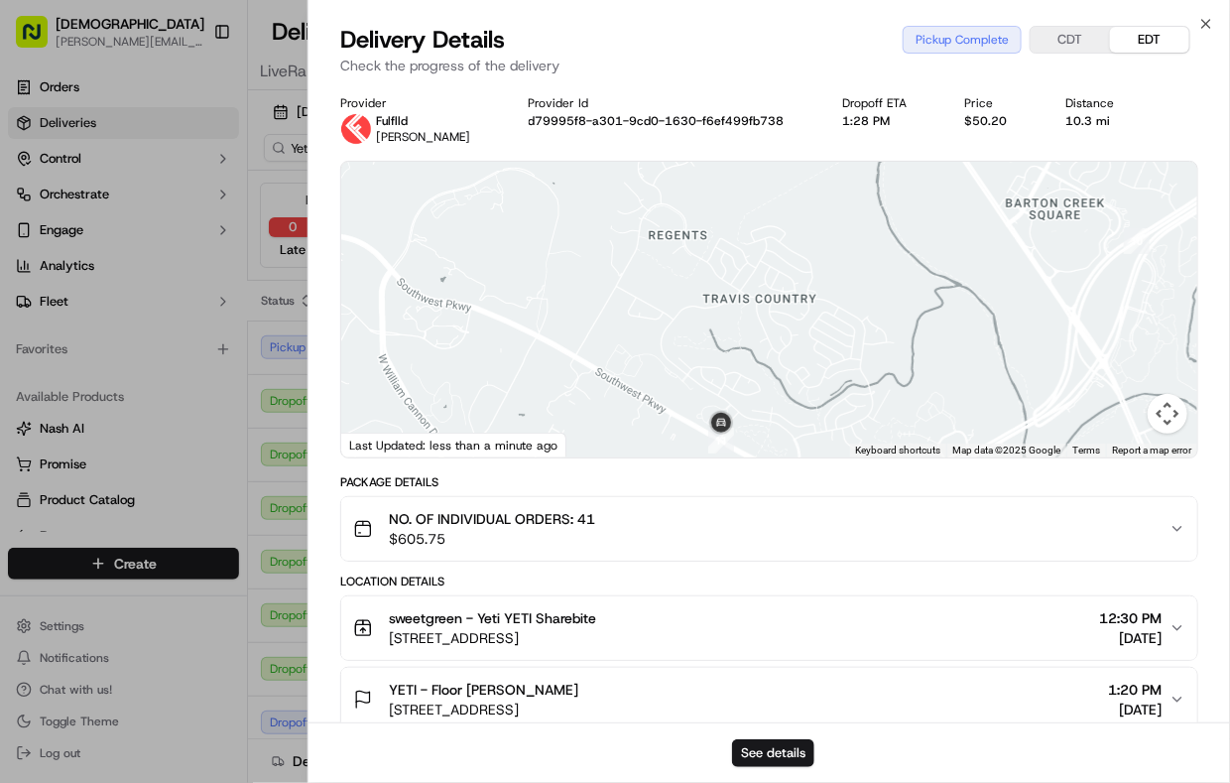
click at [267, 588] on td "Dropoff Complete" at bounding box center [319, 562] width 148 height 54
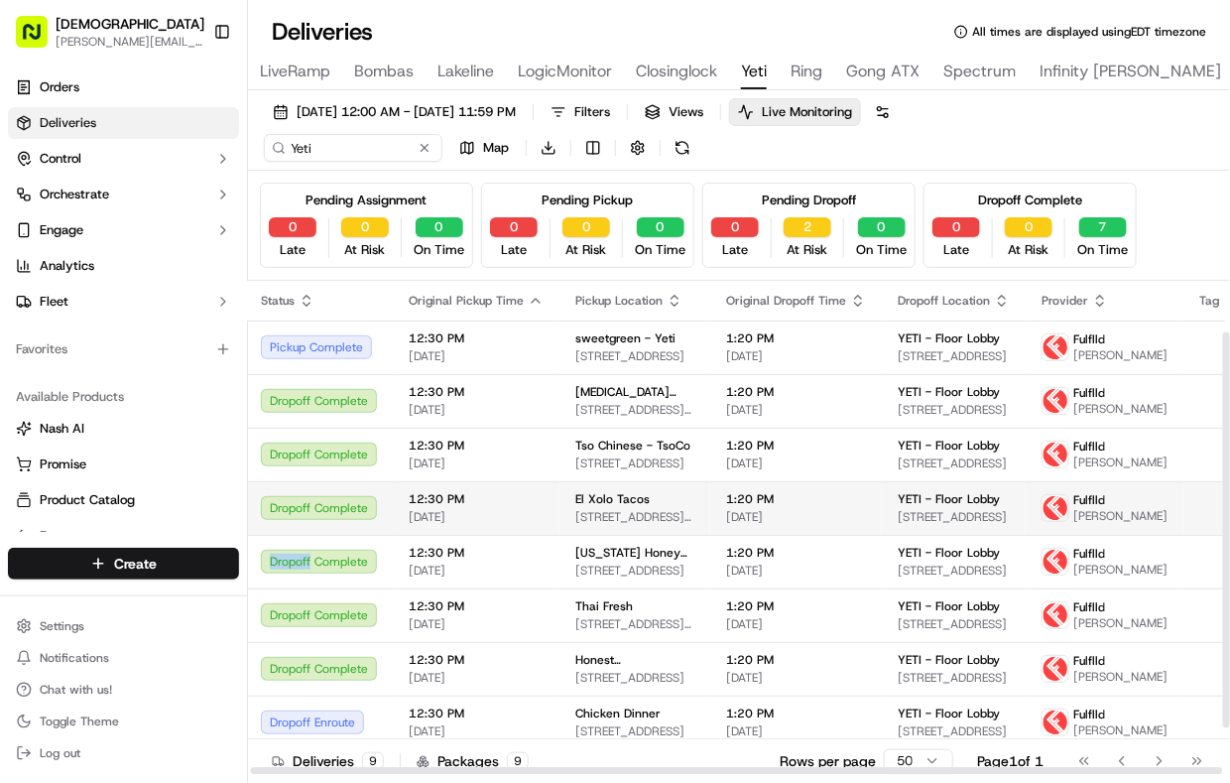
scroll to position [122, 3]
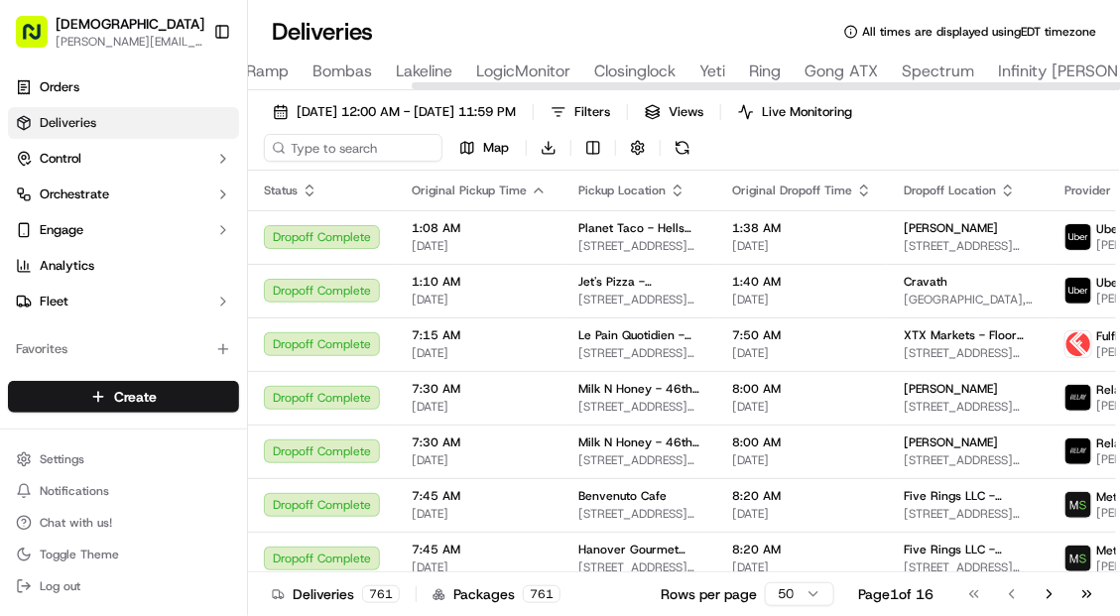
scroll to position [0, 577]
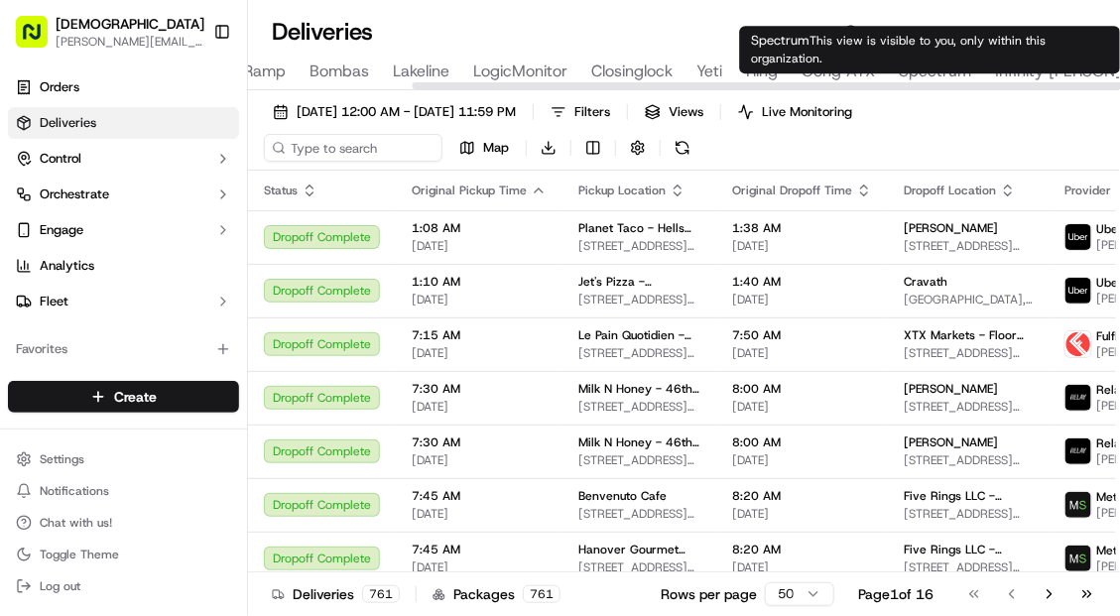
type input "Spectrum"
click at [922, 73] on span "Spectrum" at bounding box center [935, 72] width 72 height 24
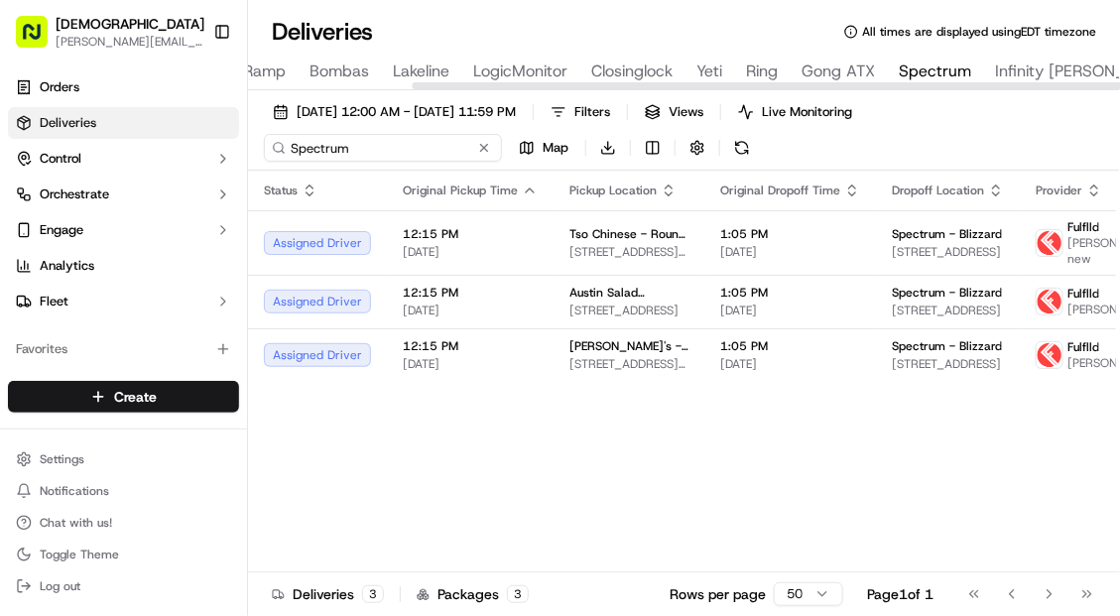
click at [310, 141] on input "Spectrum" at bounding box center [383, 148] width 238 height 28
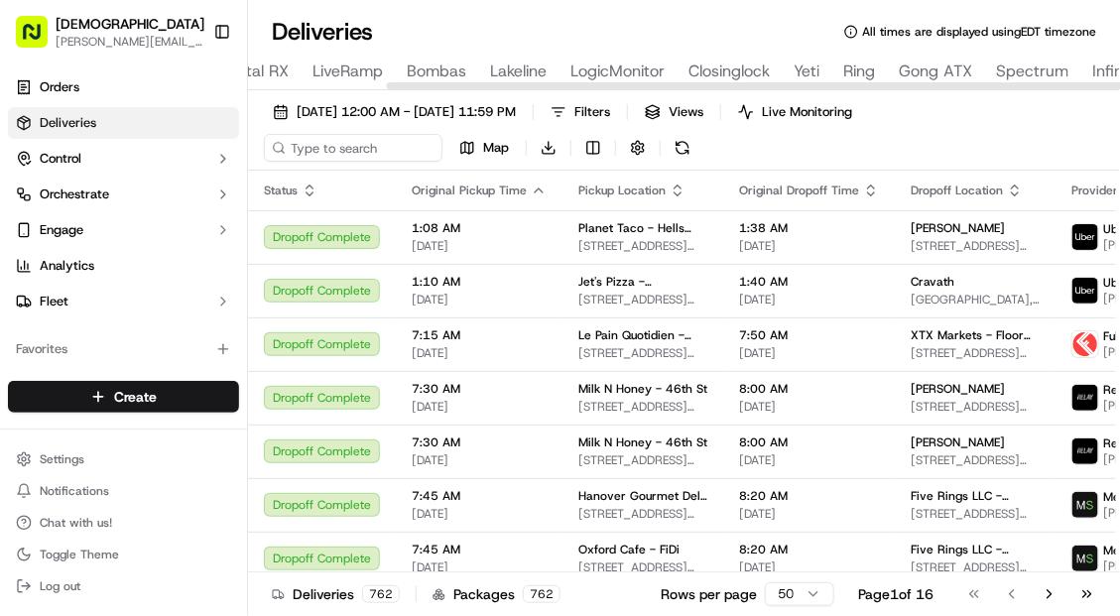
scroll to position [0, 486]
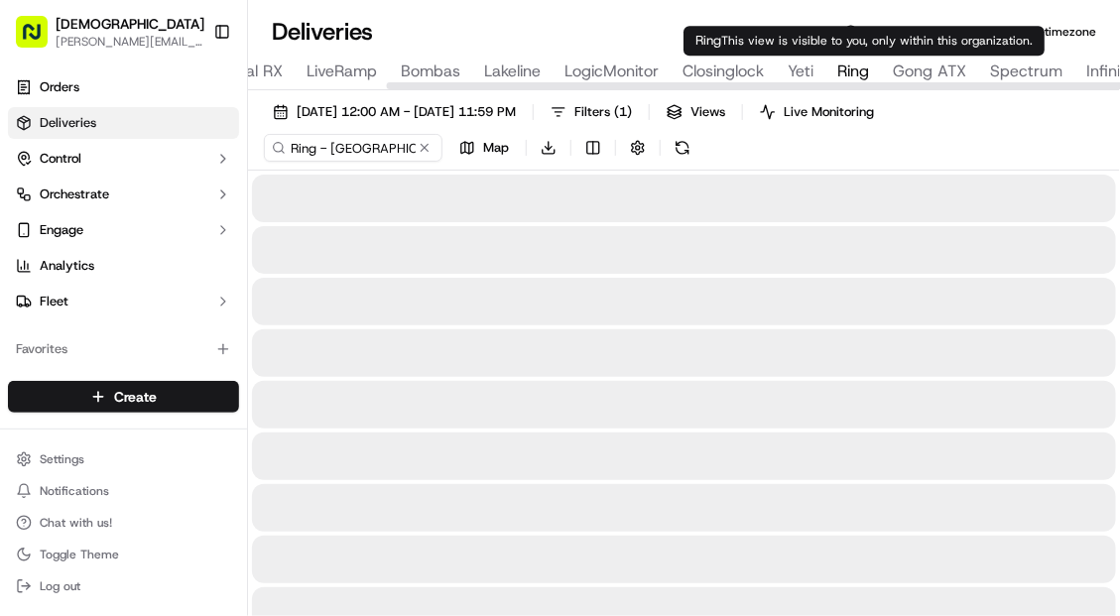
click at [863, 73] on span "Ring" at bounding box center [853, 72] width 32 height 24
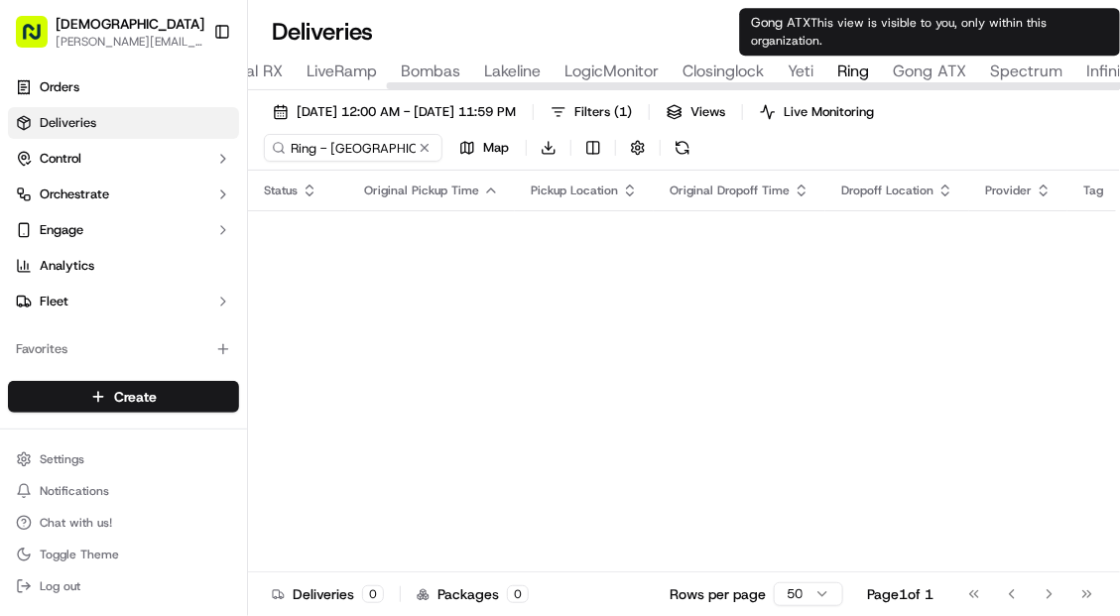
scroll to position [0, 1981]
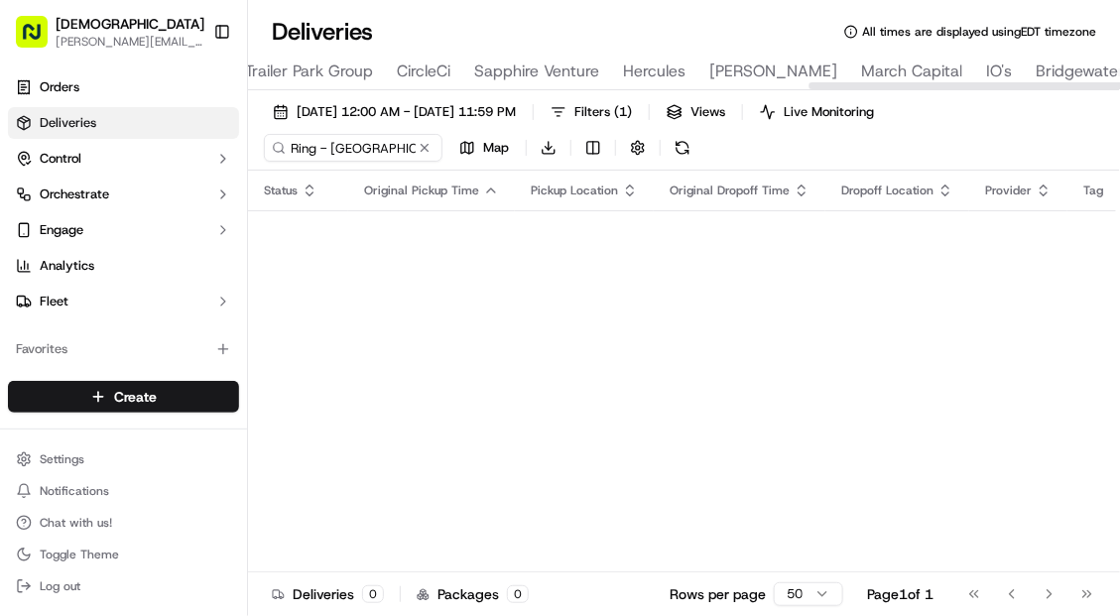
click at [932, 80] on div at bounding box center [684, 85] width 872 height 10
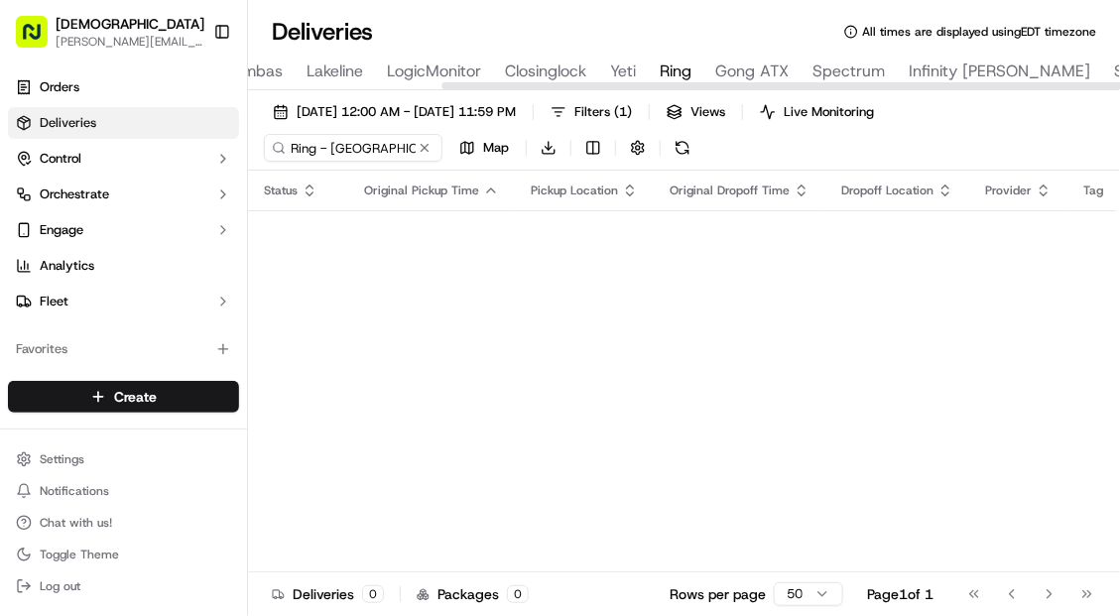
scroll to position [0, 685]
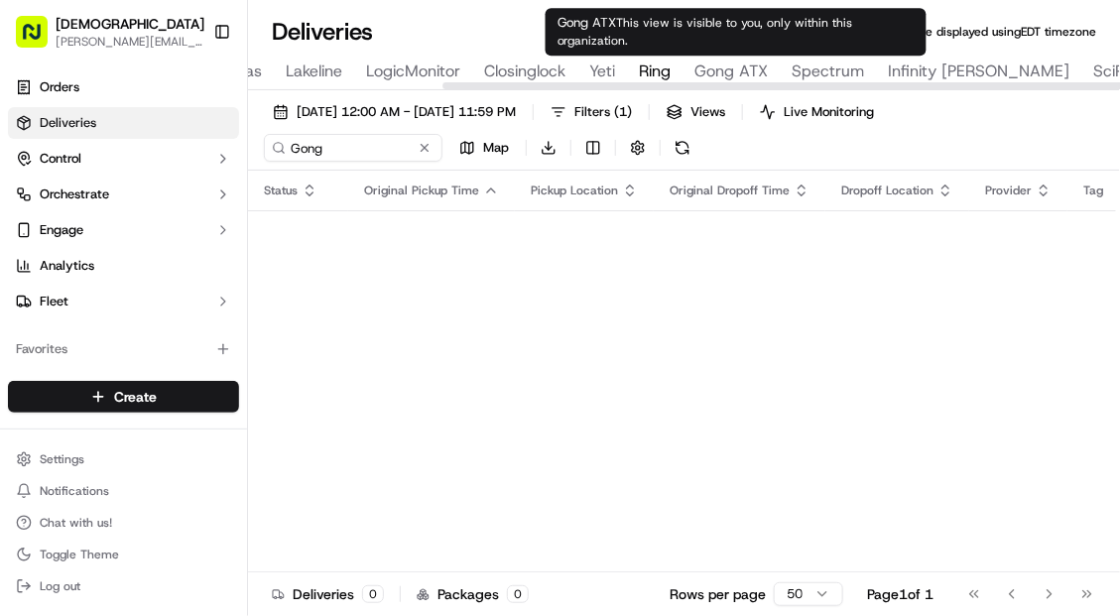
click at [744, 71] on span "Gong ATX" at bounding box center [730, 72] width 73 height 24
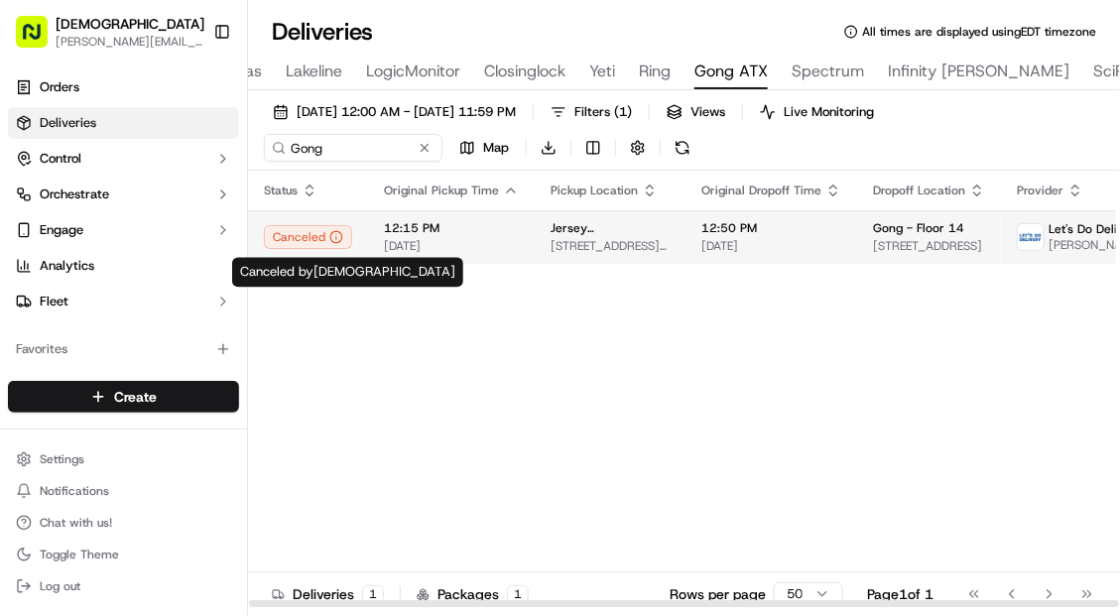
click at [284, 243] on div "Canceled" at bounding box center [308, 237] width 88 height 24
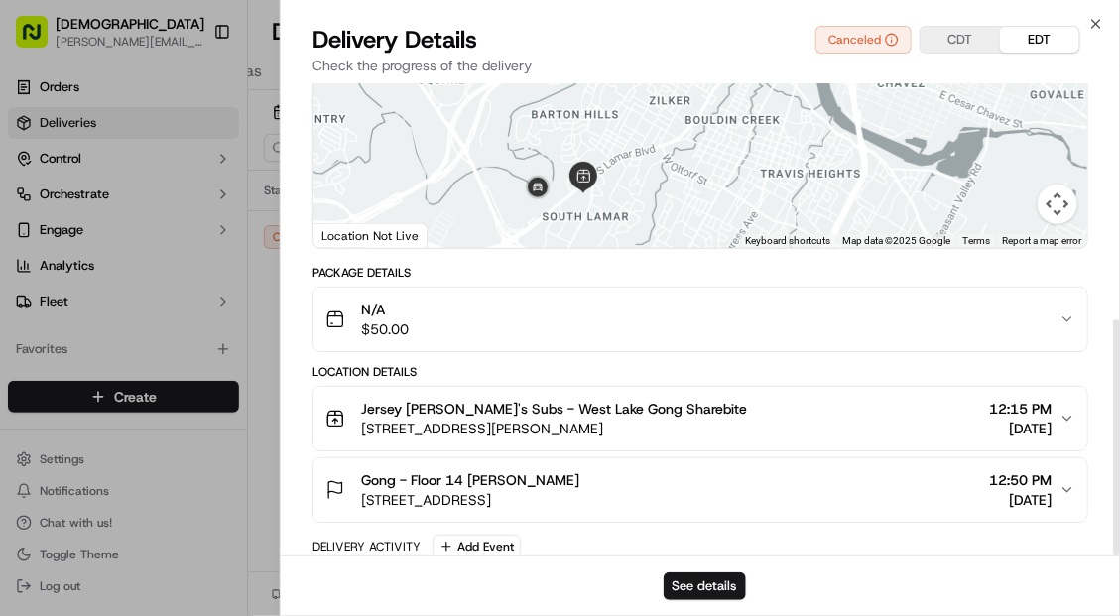
scroll to position [473, 0]
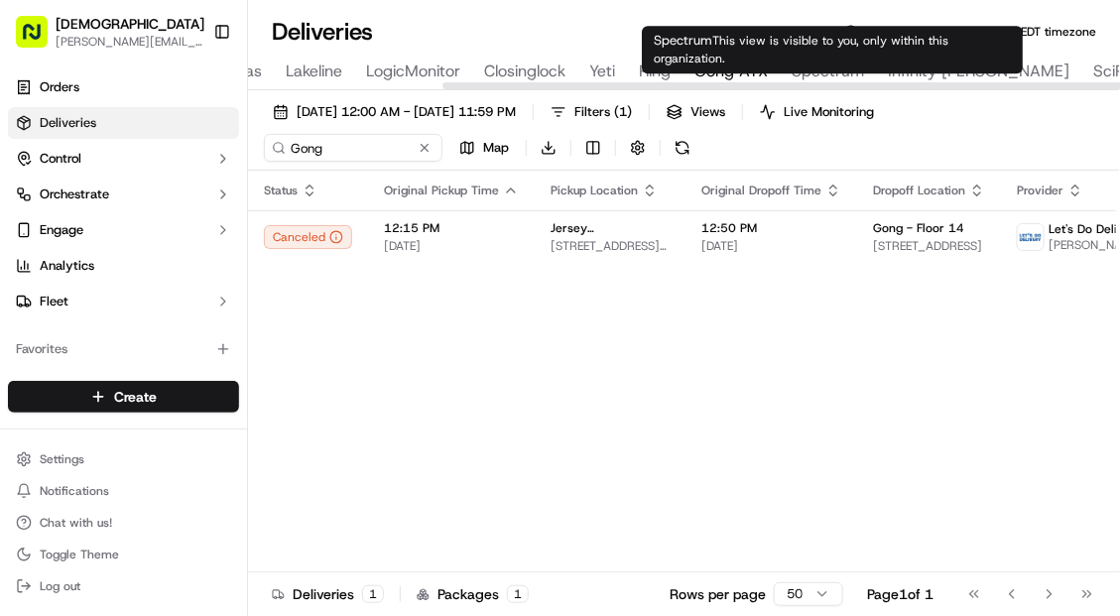
type input "Infinity [PERSON_NAME]"
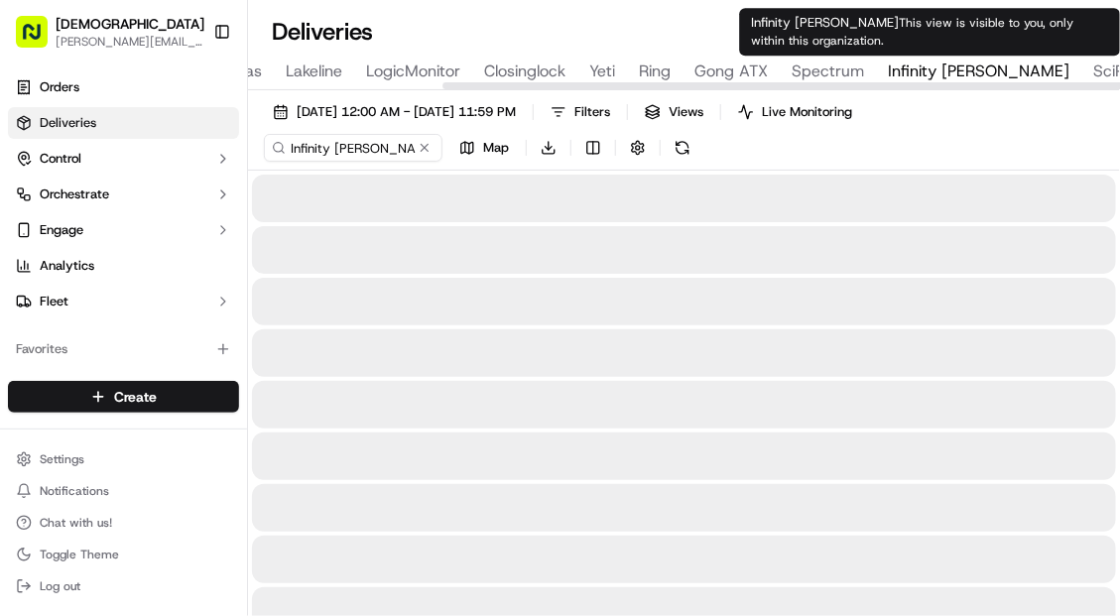
click at [921, 68] on span "Infinity [PERSON_NAME]" at bounding box center [979, 72] width 182 height 24
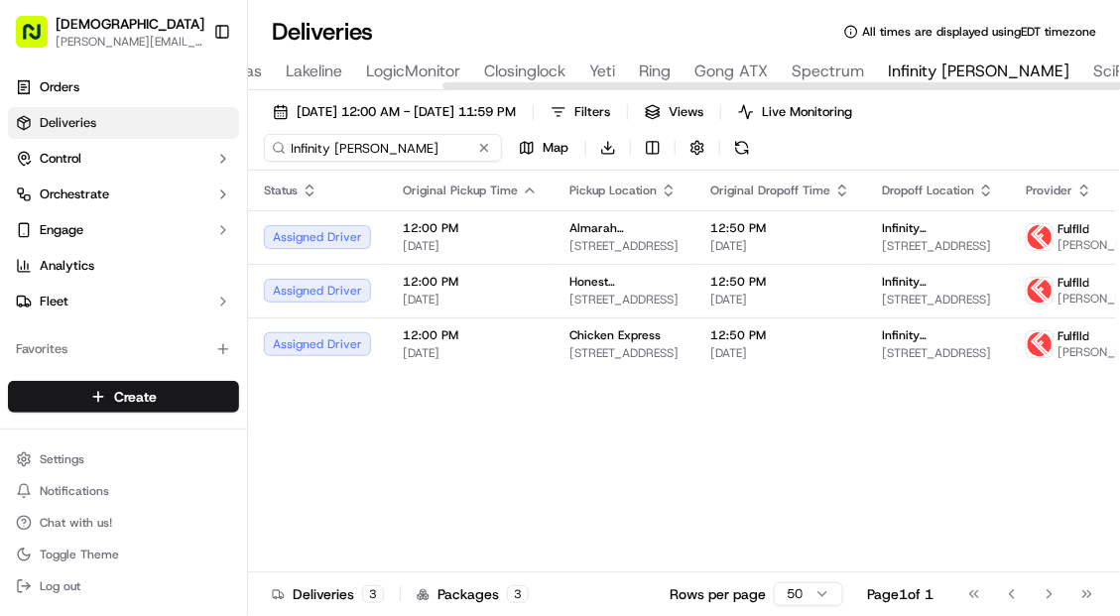
click at [333, 147] on input "Infinity [PERSON_NAME]" at bounding box center [383, 148] width 238 height 28
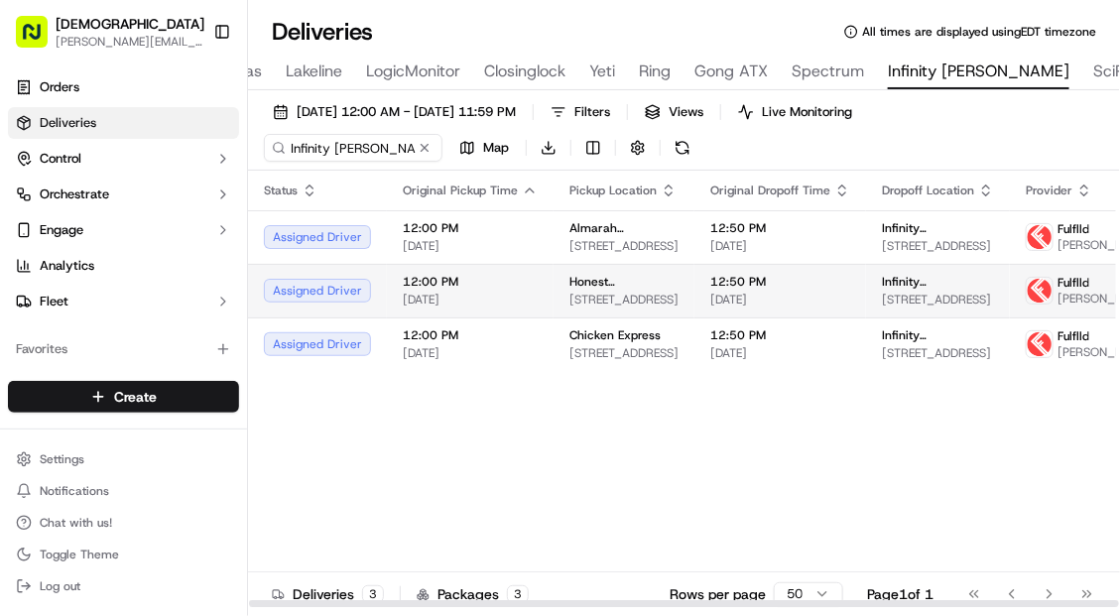
click at [554, 308] on td "Honest Mary's - Arboretum 9828 Great Hills Trl, Austin, TX 78759, USA" at bounding box center [624, 291] width 141 height 54
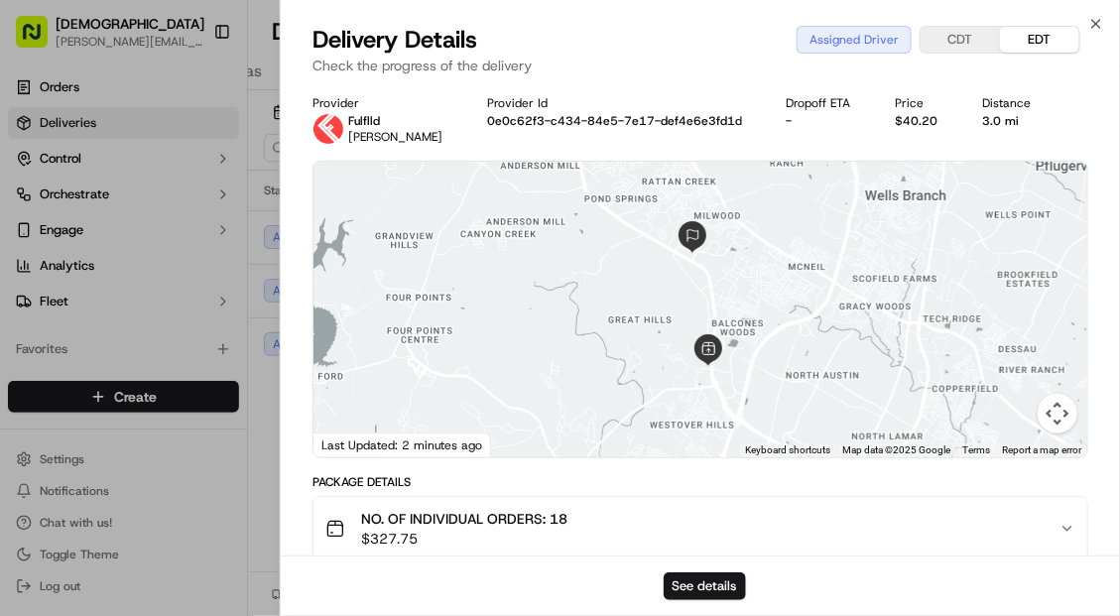
click at [288, 441] on div "Provider Fulflld Dennis McClintock Provider Id 0e0c62f3-c434-84e5-7e17-def4e6e3…" at bounding box center [700, 558] width 839 height 950
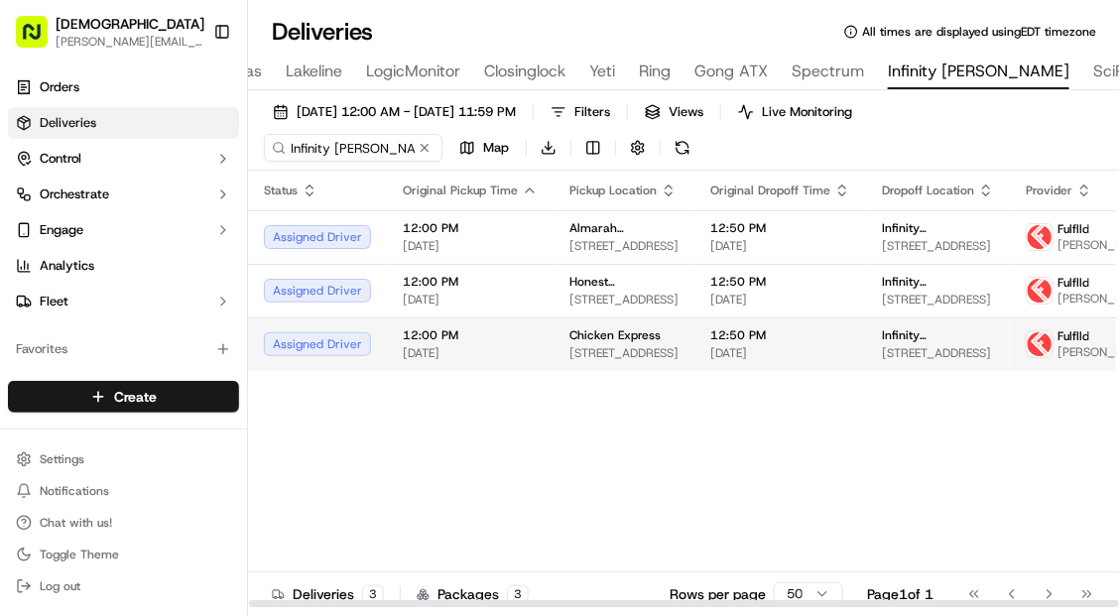
click at [394, 371] on td "12:00 PM 09/22/2025" at bounding box center [470, 344] width 167 height 54
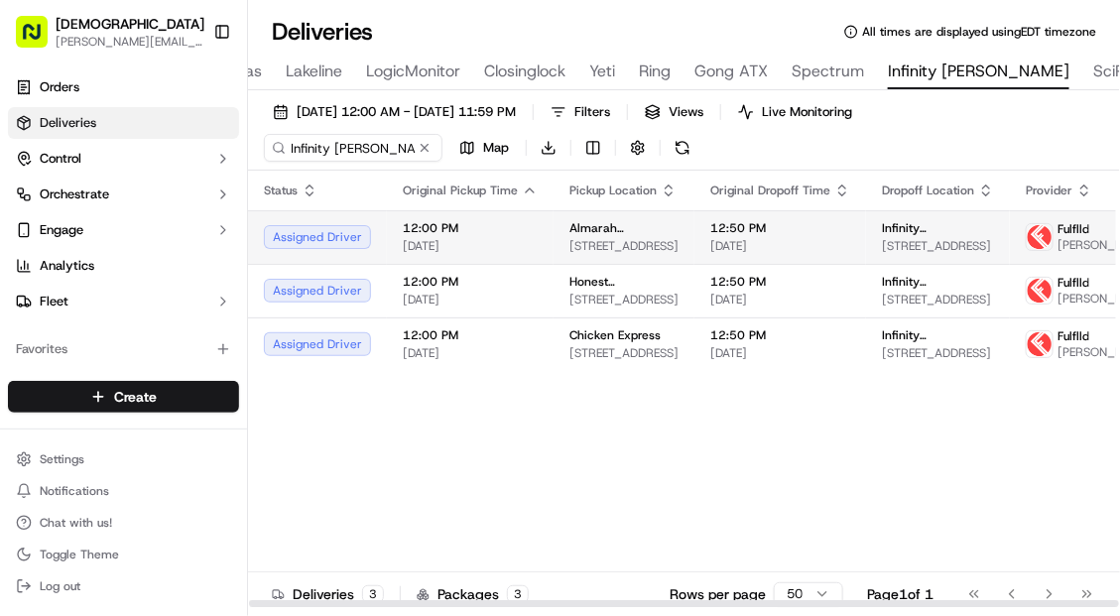
click at [379, 259] on td "Assigned Driver" at bounding box center [317, 237] width 139 height 54
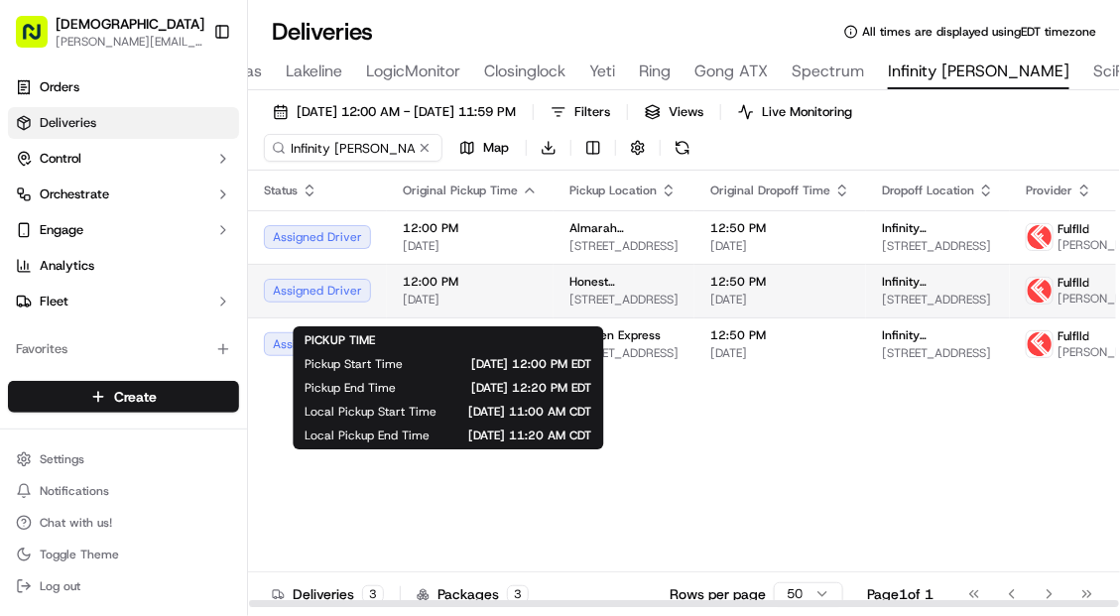
click at [424, 290] on span "12:00 PM" at bounding box center [470, 282] width 135 height 16
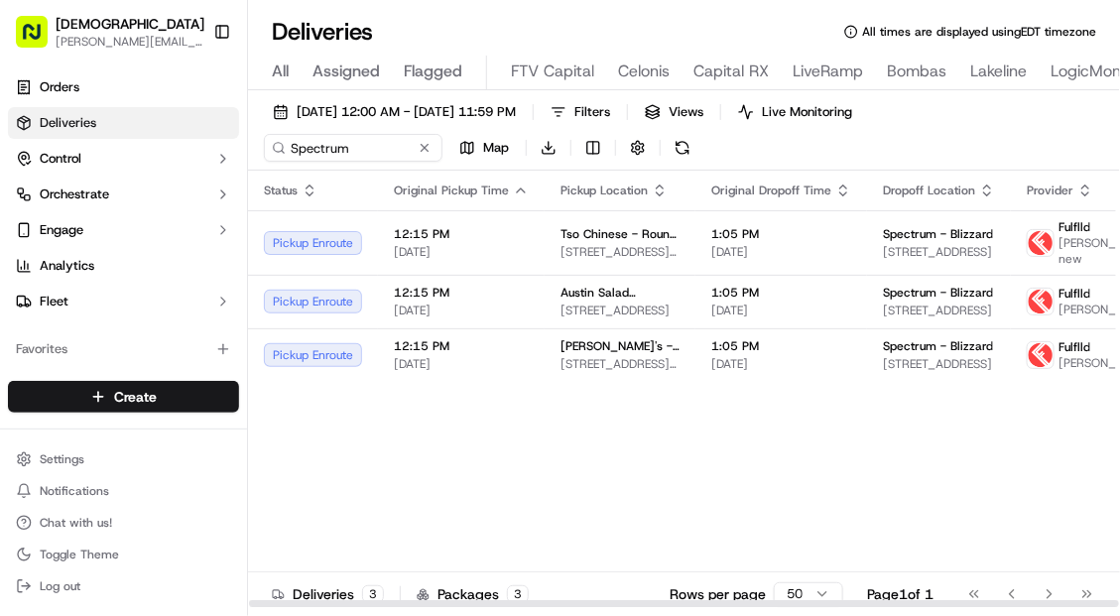
scroll to position [0, 577]
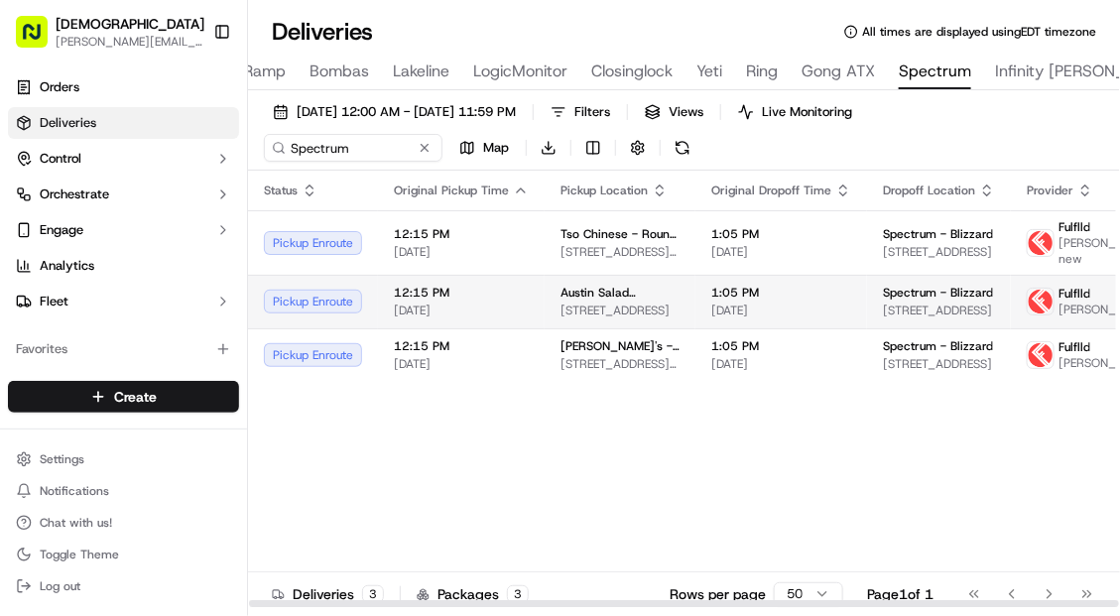
click at [695, 327] on td "1:05 PM [DATE]" at bounding box center [781, 302] width 172 height 54
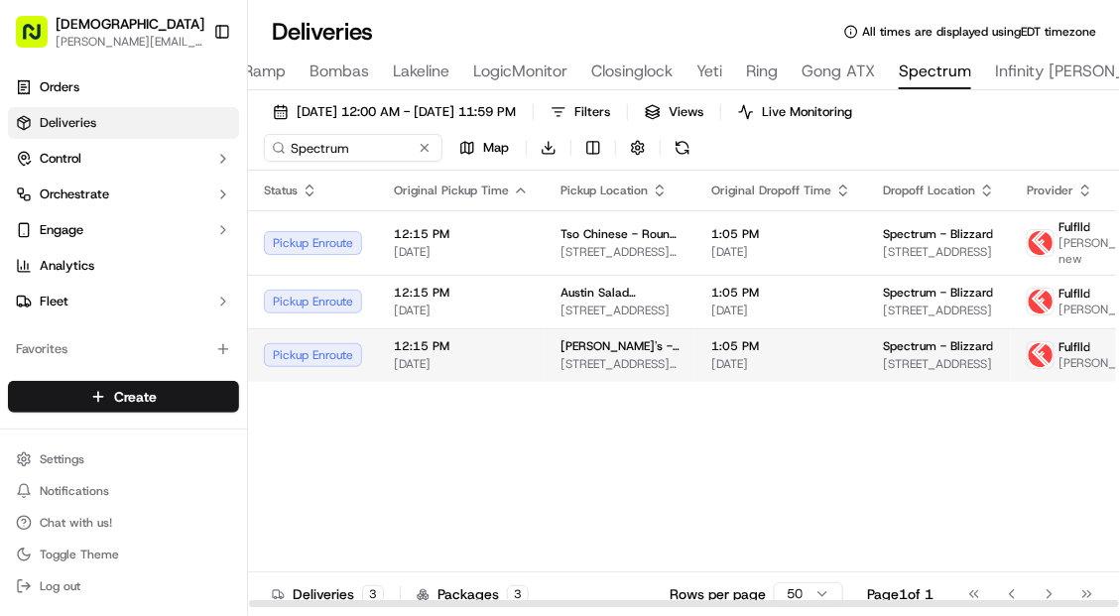
click at [469, 354] on span "12:15 PM" at bounding box center [461, 346] width 135 height 16
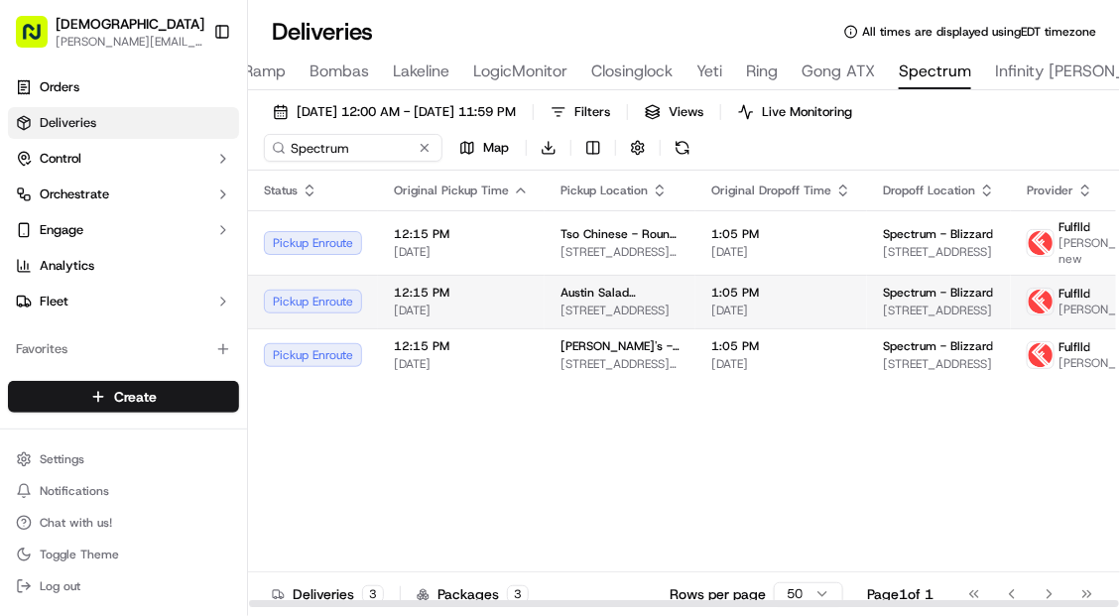
click at [426, 305] on div "12:15 PM [DATE]" at bounding box center [461, 302] width 135 height 34
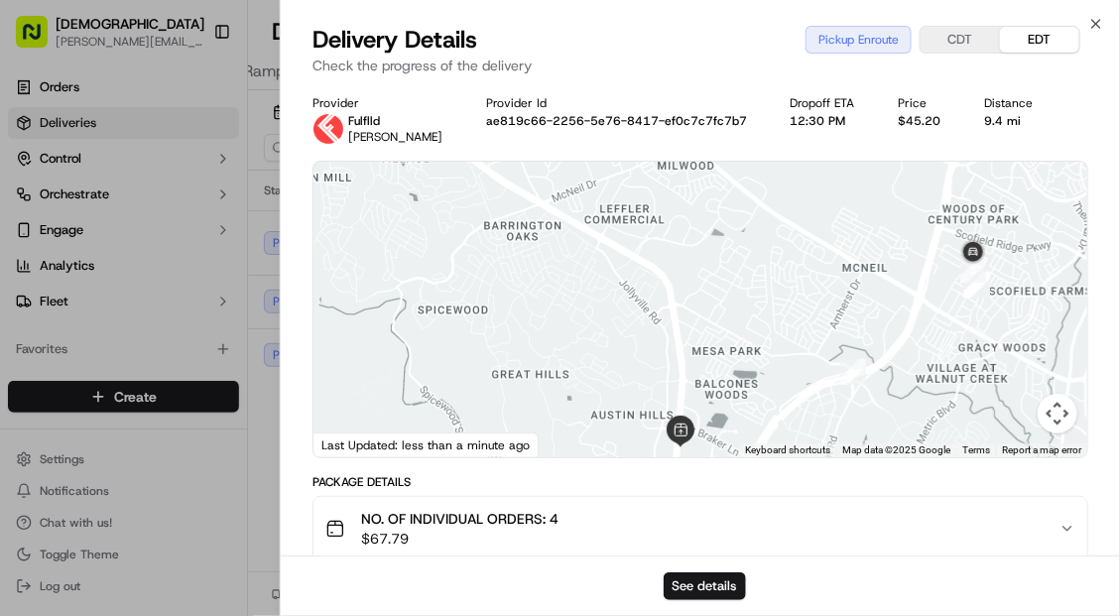
drag, startPoint x: 448, startPoint y: 435, endPoint x: 512, endPoint y: 306, distance: 143.8
click at [512, 306] on div "← Move left → Move right ↑ Move up ↓ Move down + Zoom in - Zoom out Home Jump l…" at bounding box center [701, 310] width 774 height 296
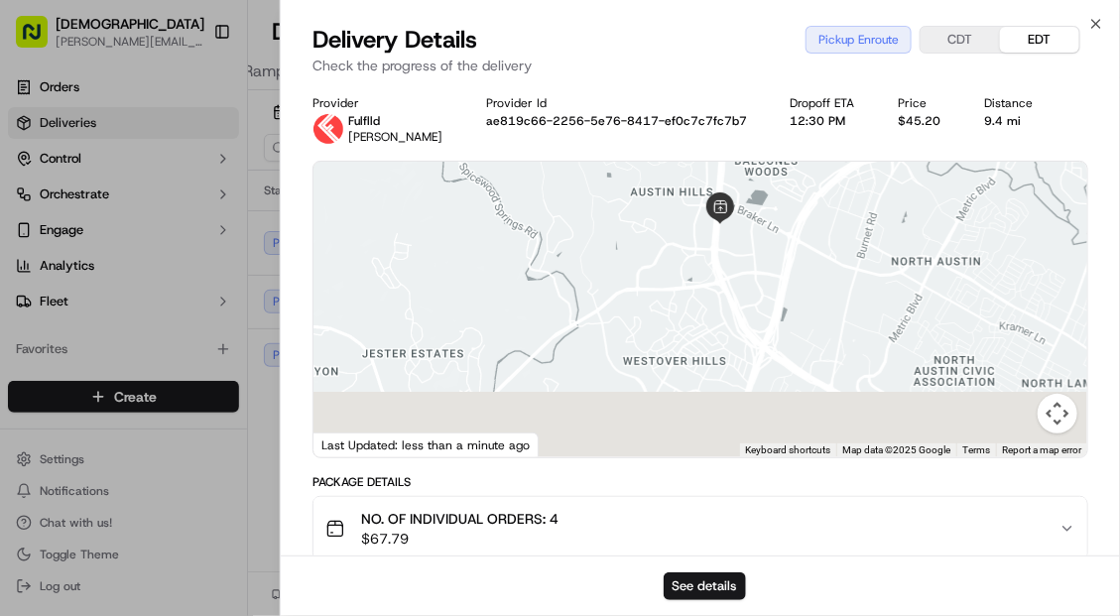
drag, startPoint x: 512, startPoint y: 306, endPoint x: 542, endPoint y: 83, distance: 224.2
click at [553, 77] on div "Delivery Details Pickup Enroute CDT EDT Check the progress of the delivery Prov…" at bounding box center [700, 320] width 839 height 592
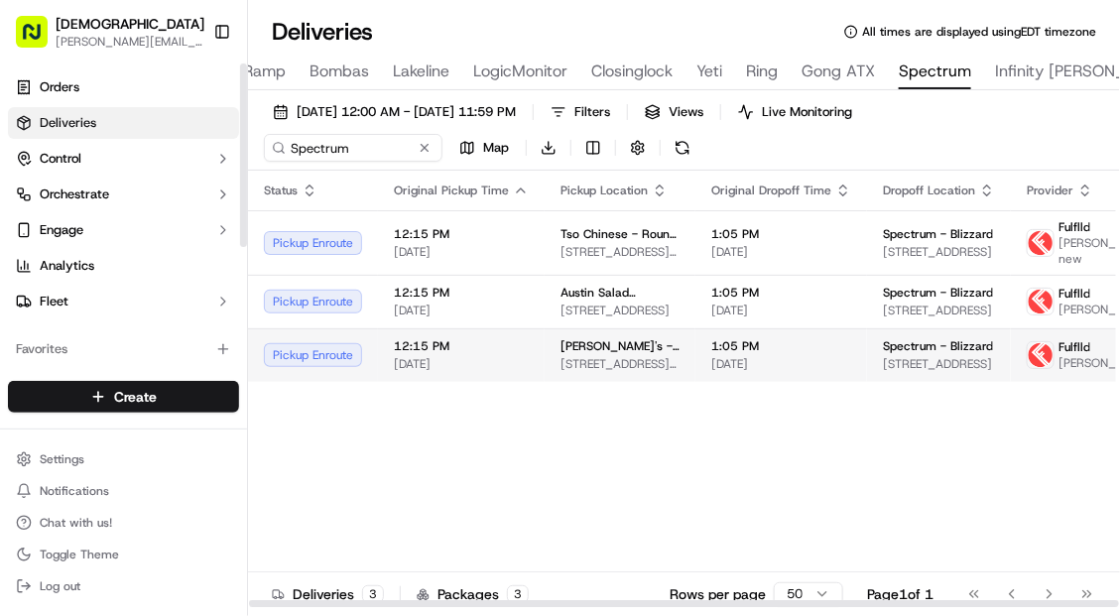
click at [386, 354] on td "12:15 PM [DATE]" at bounding box center [461, 355] width 167 height 54
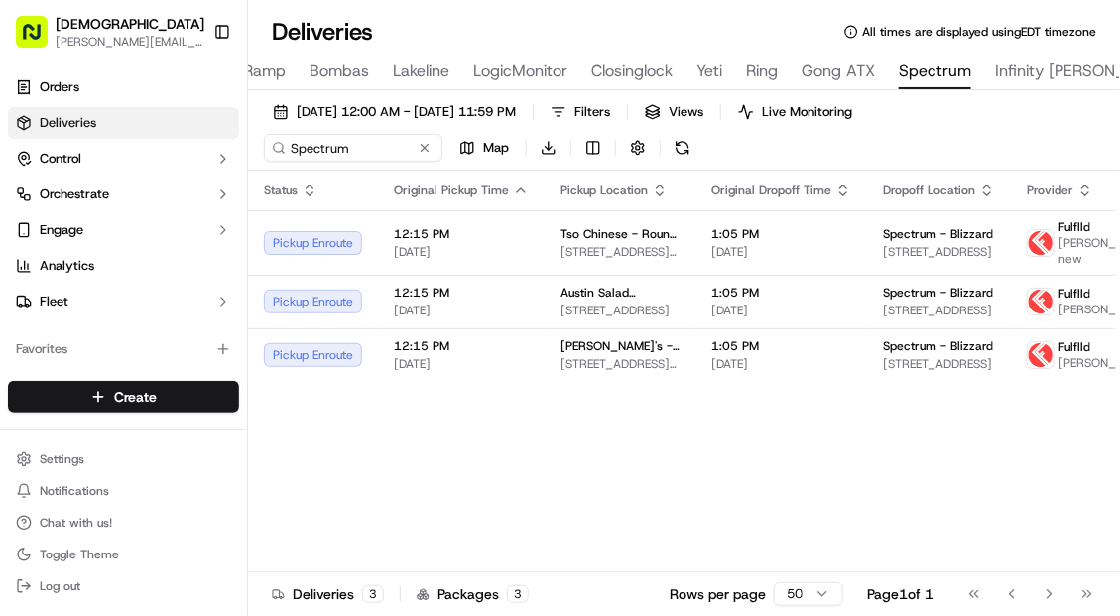
click at [246, 459] on div "Settings Notifications Chat with us! Toggle Theme Log out" at bounding box center [123, 523] width 247 height 171
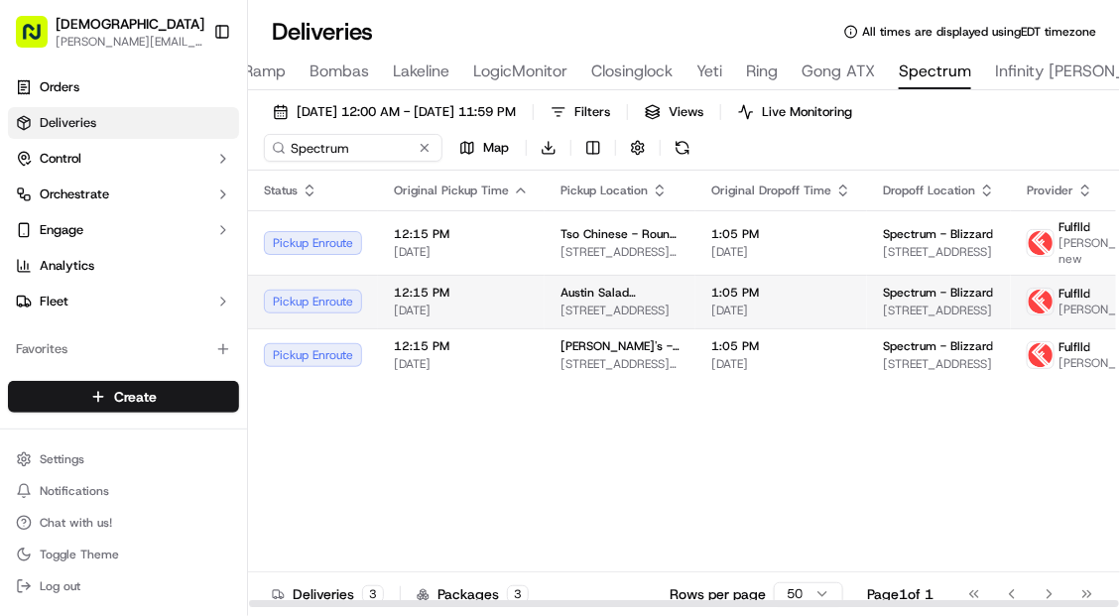
click at [579, 300] on span "Austin Salad Company - Research Blvd" at bounding box center [620, 293] width 119 height 16
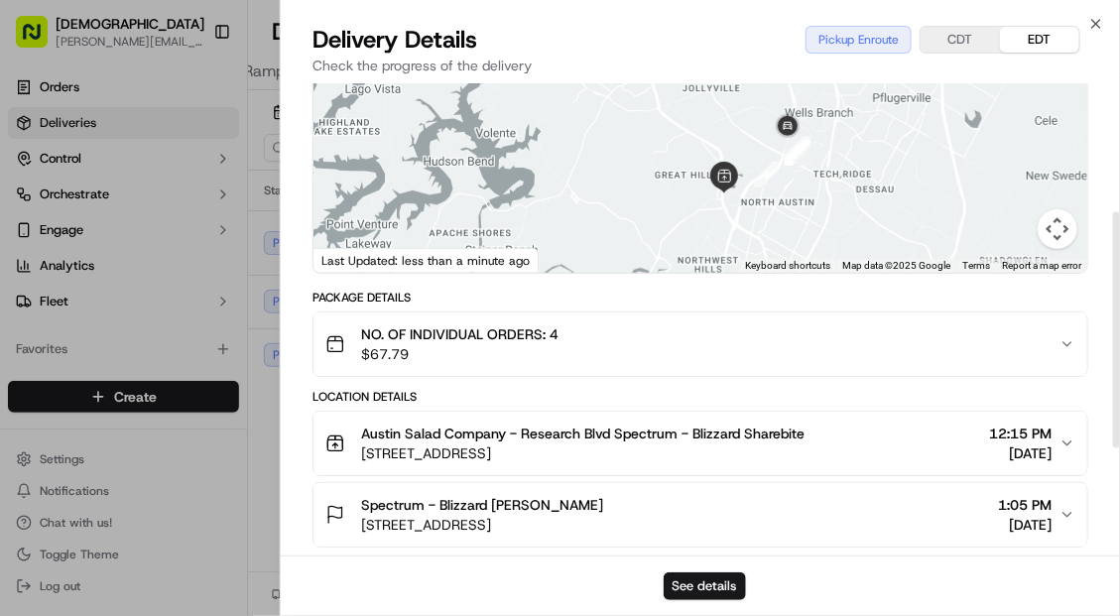
scroll to position [352, 0]
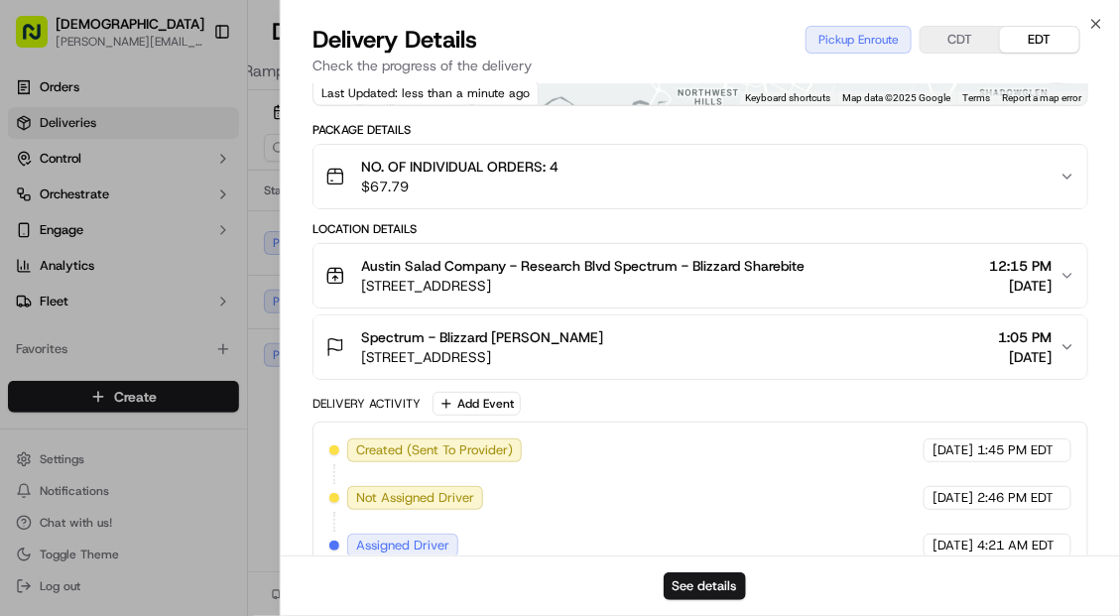
drag, startPoint x: 355, startPoint y: 248, endPoint x: 507, endPoint y: 271, distance: 153.5
click at [507, 271] on button "Austin Salad Company - Research Blvd Spectrum - Blizzard Sharebite 10611 Resear…" at bounding box center [701, 275] width 774 height 63
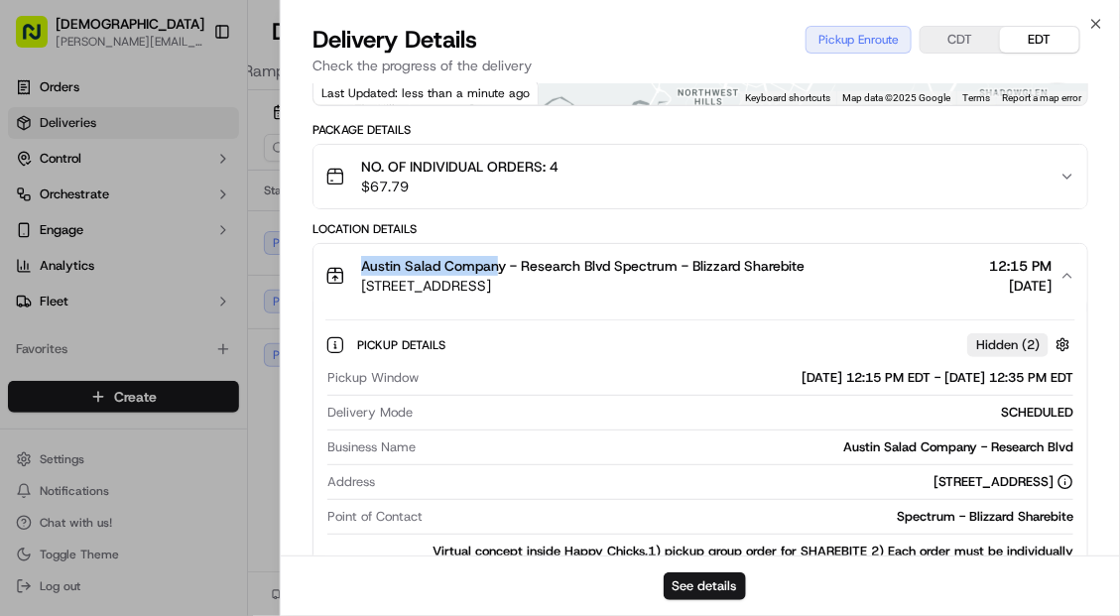
drag, startPoint x: 357, startPoint y: 260, endPoint x: 499, endPoint y: 262, distance: 141.9
click at [499, 262] on div "Austin Salad Company - Research Blvd Spectrum - Blizzard Sharebite 10611 Resear…" at bounding box center [564, 276] width 479 height 40
copy span "Austin Salad Compan"
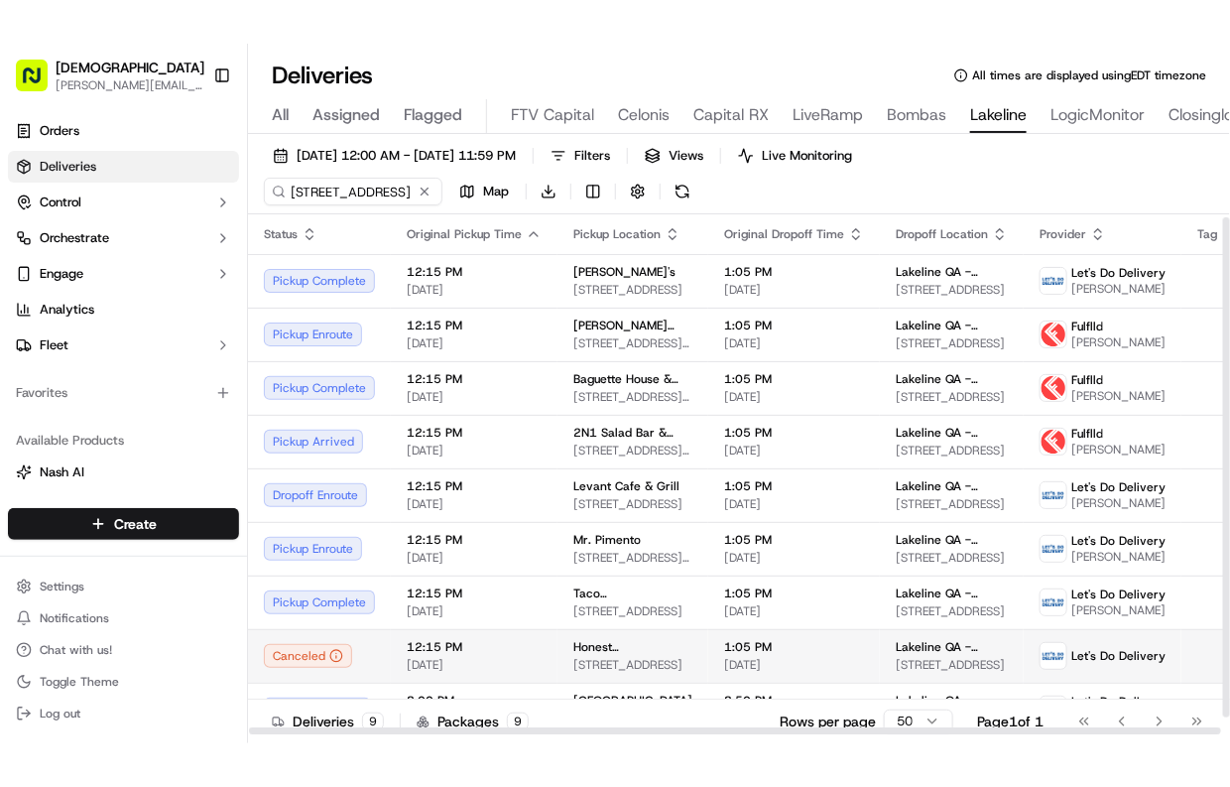
scroll to position [22, 0]
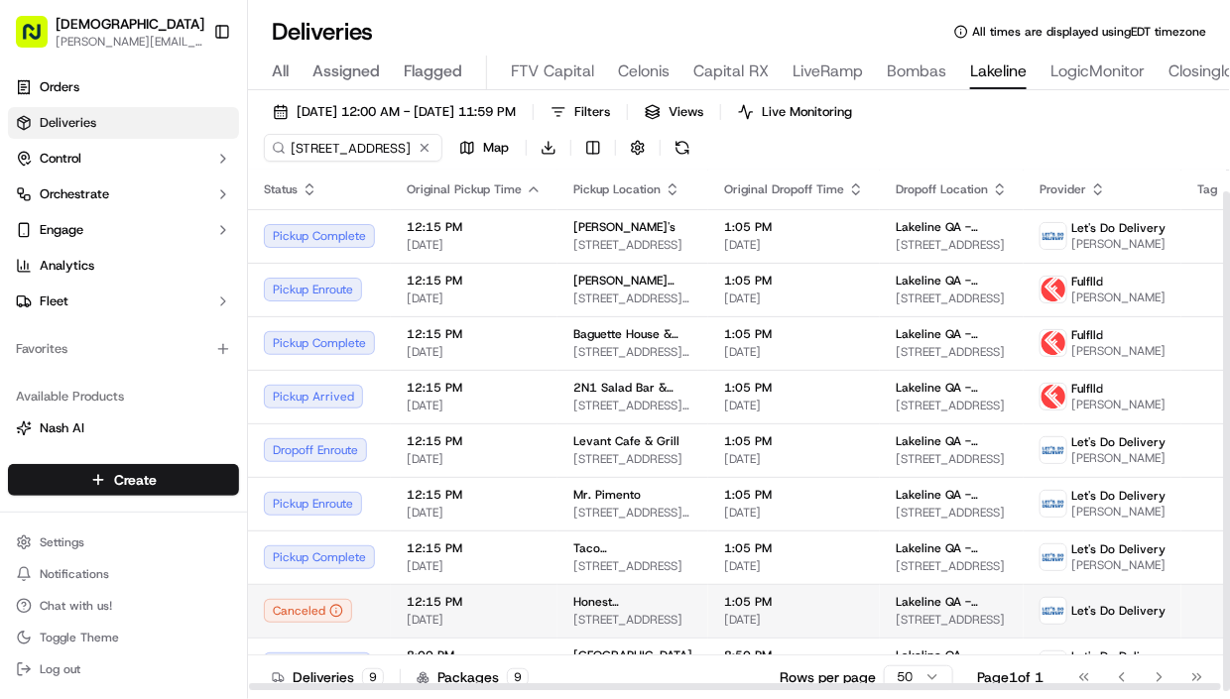
click at [661, 635] on td "Honest [PERSON_NAME]'s - [GEOGRAPHIC_DATA] [STREET_ADDRESS]" at bounding box center [633, 611] width 151 height 54
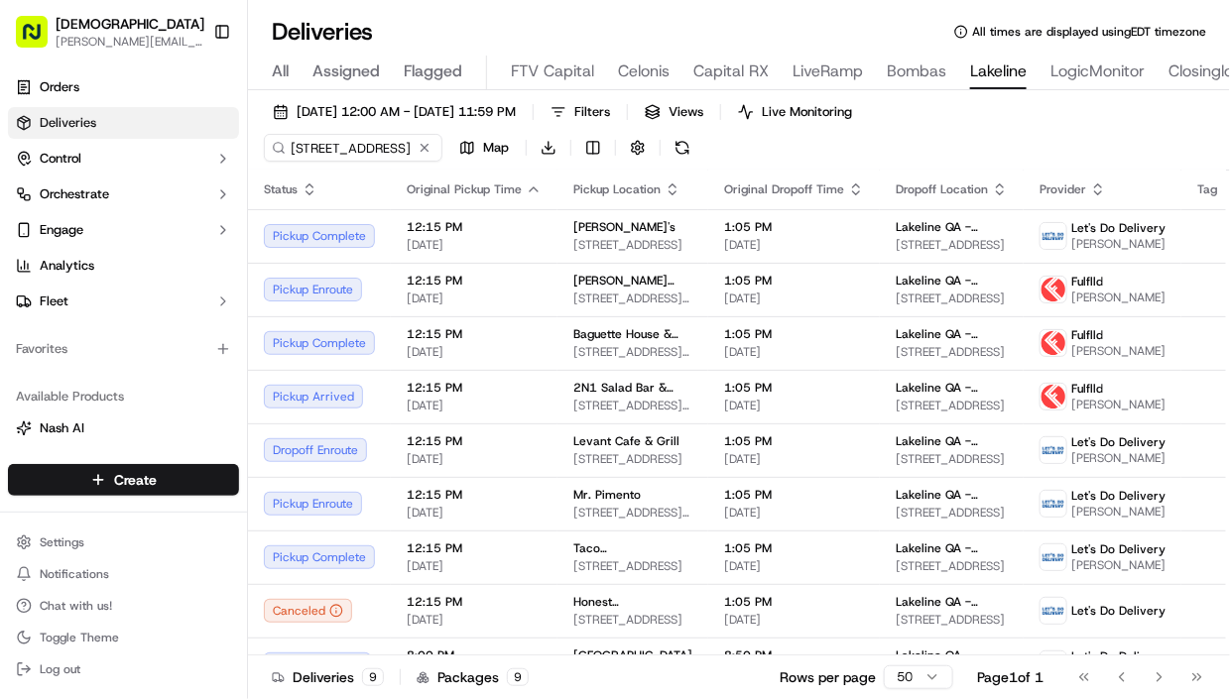
click at [377, 693] on div "Deliveries 9 Packages 9 Rows per page 50 Page 1 of 1 Go to first page Go to pre…" at bounding box center [739, 677] width 982 height 45
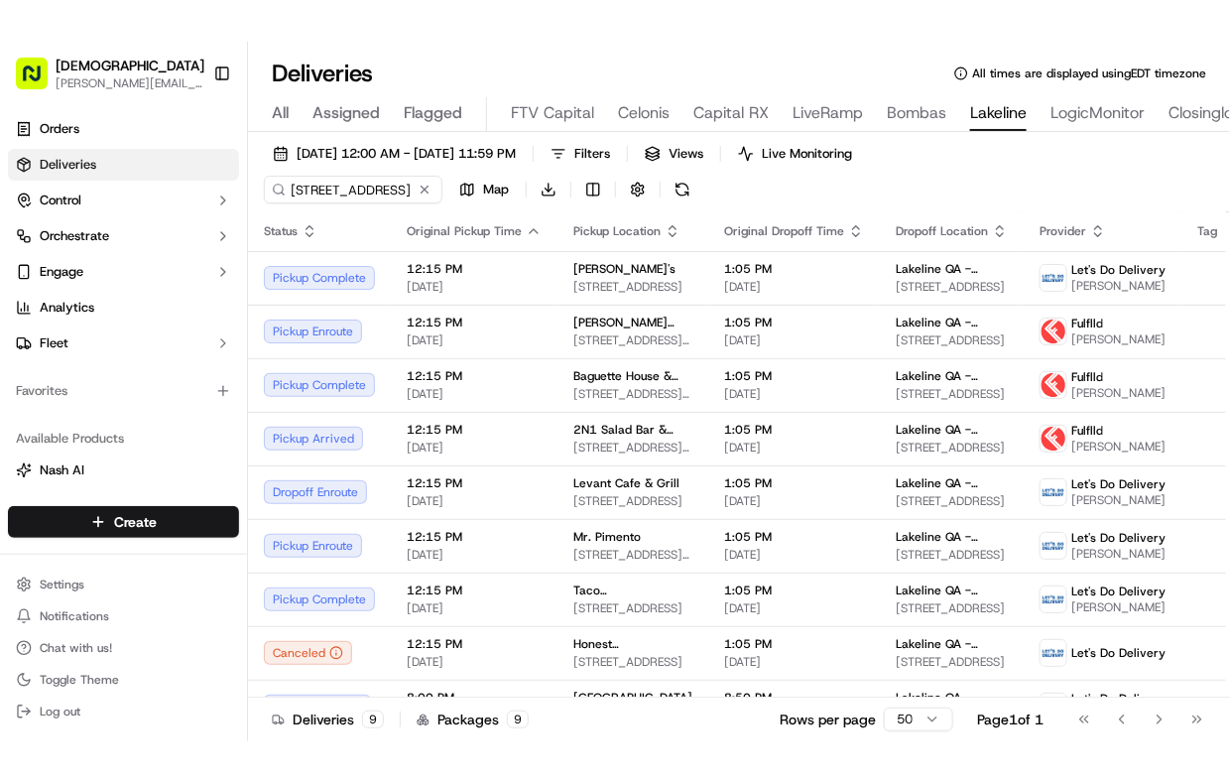
scroll to position [0, 0]
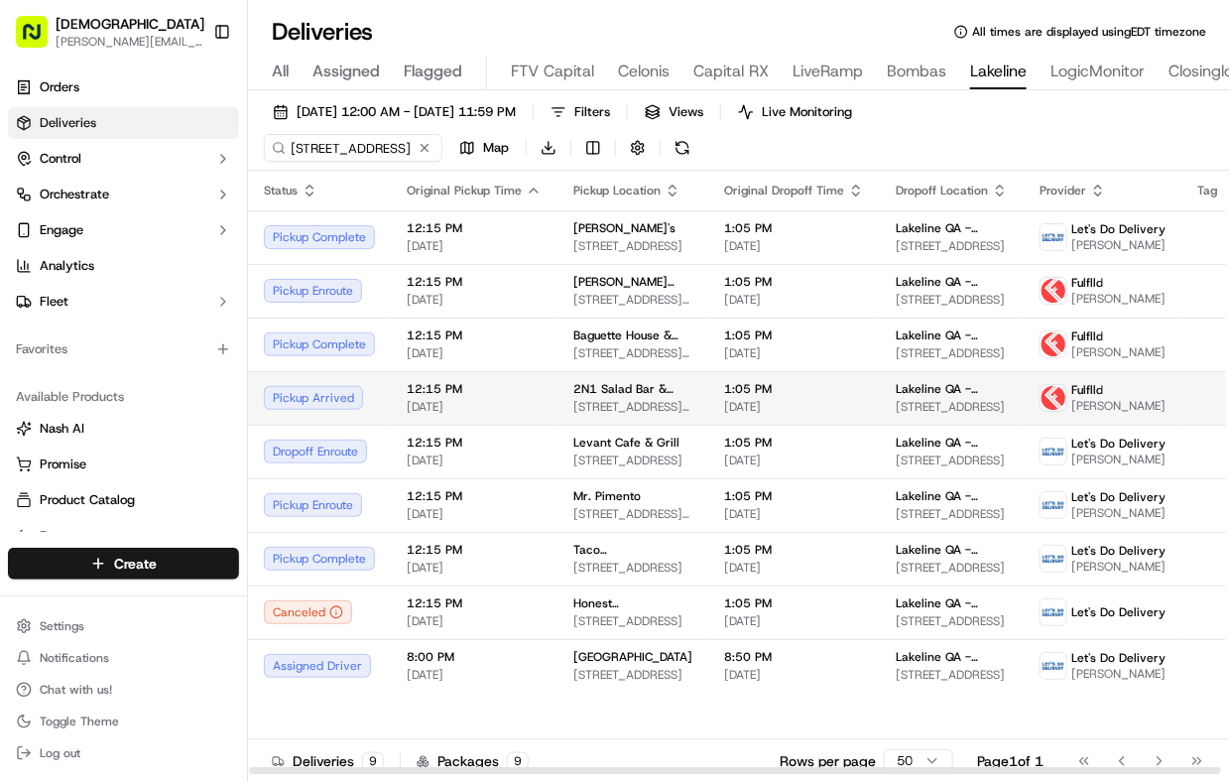
click at [561, 406] on td "2N1 Salad Bar & Grill [STREET_ADDRESS][PERSON_NAME]" at bounding box center [633, 398] width 151 height 54
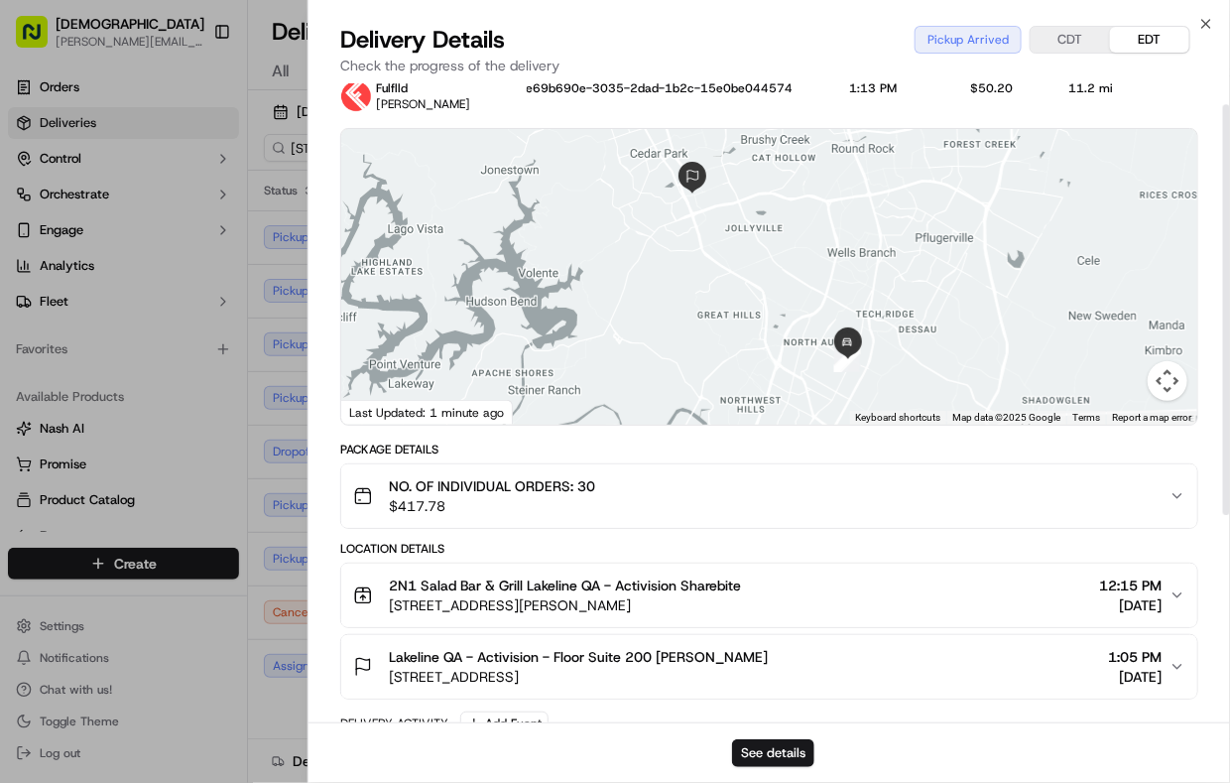
scroll to position [46, 0]
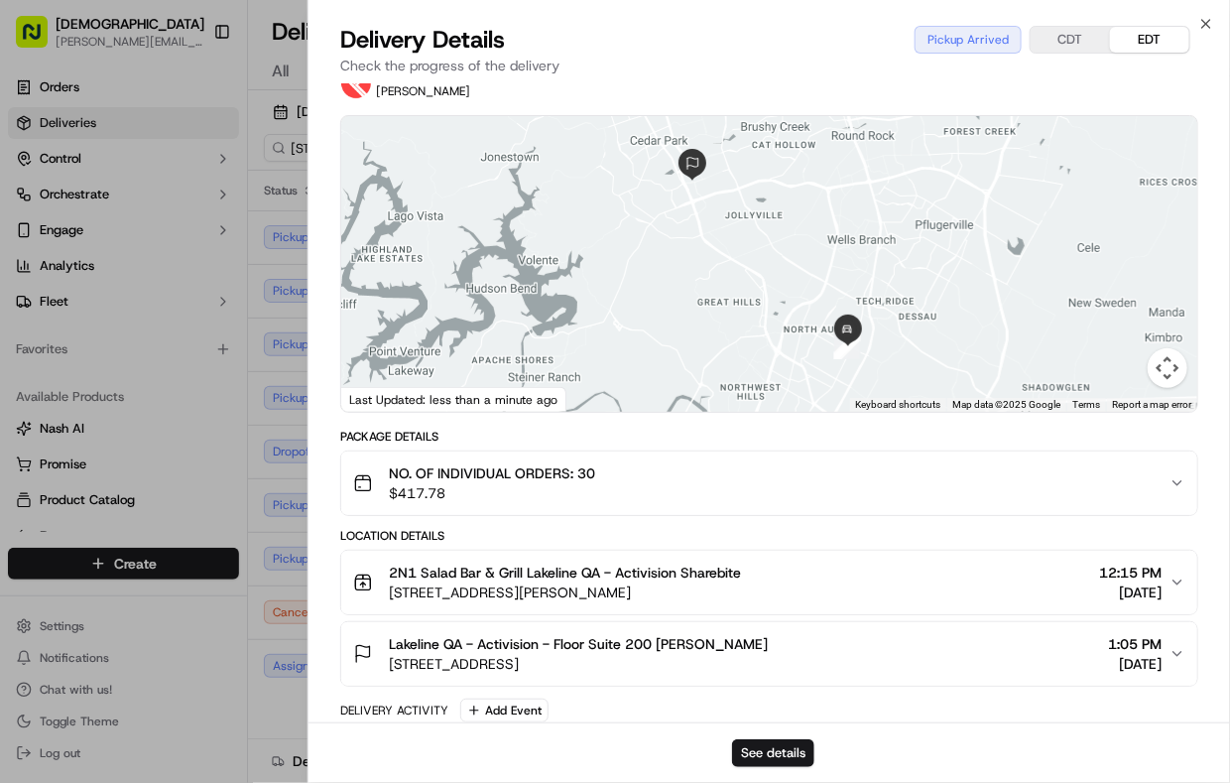
click at [280, 557] on td "Pickup Complete" at bounding box center [319, 559] width 143 height 54
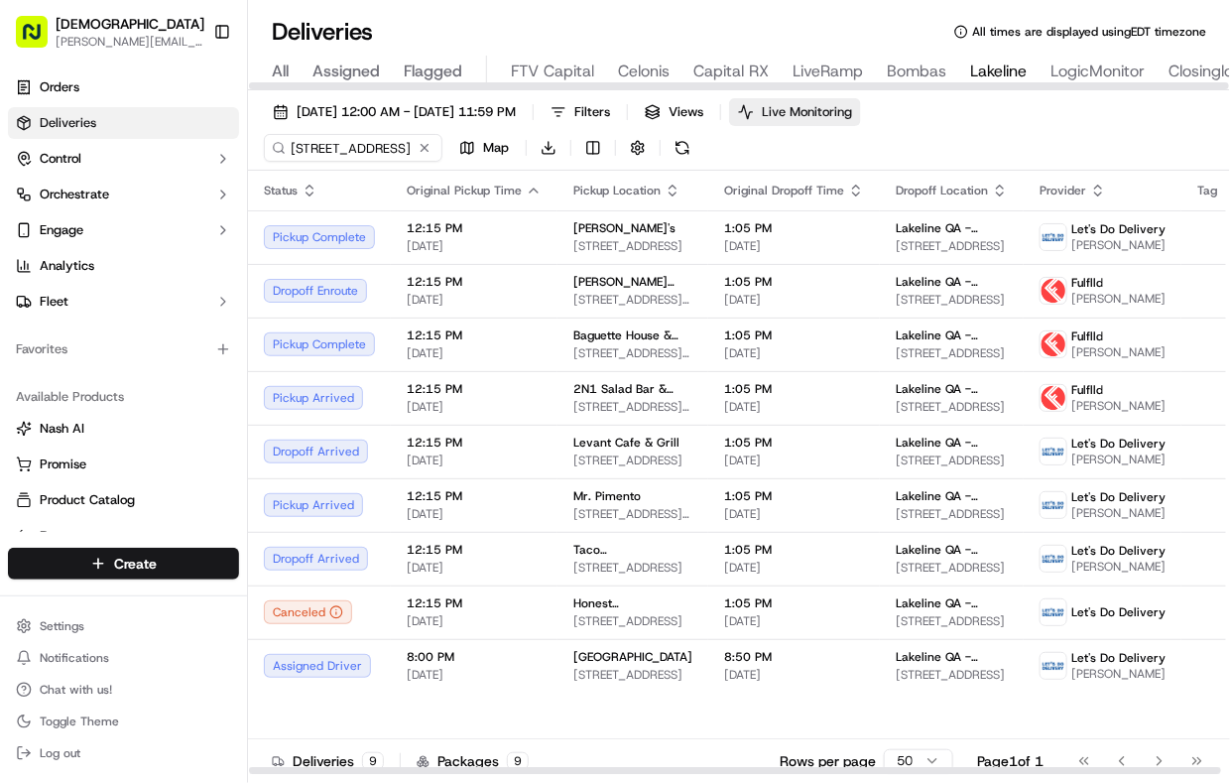
click at [852, 106] on span "Live Monitoring" at bounding box center [807, 112] width 90 height 18
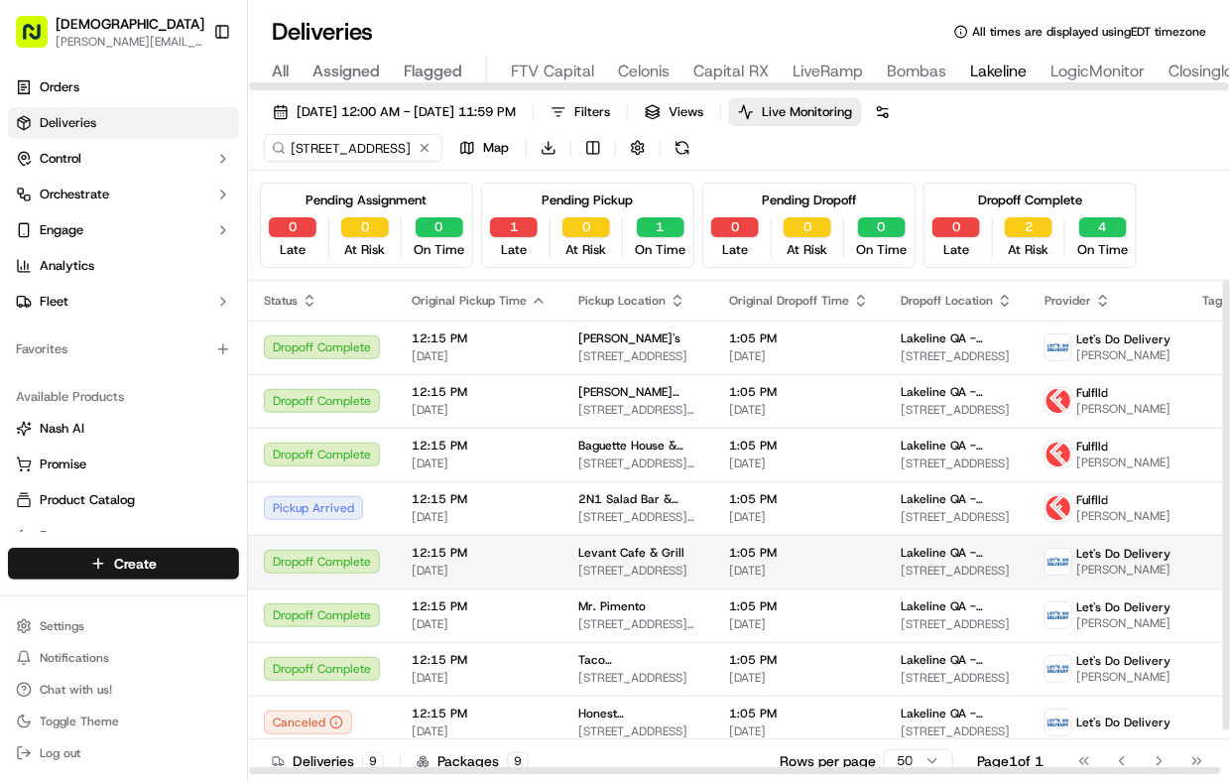
scroll to position [48, 0]
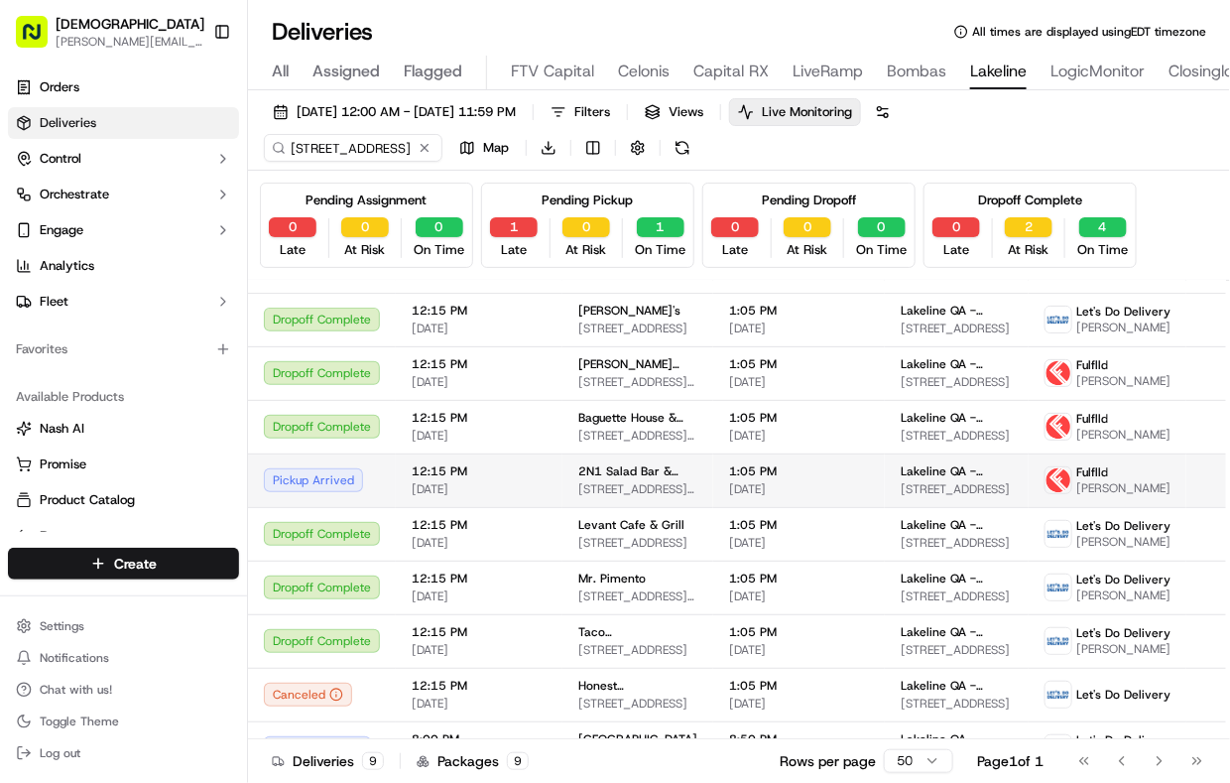
click at [517, 475] on span "12:15 PM" at bounding box center [479, 471] width 135 height 16
click at [578, 470] on span "2N1 Salad Bar & Grill" at bounding box center [637, 471] width 119 height 16
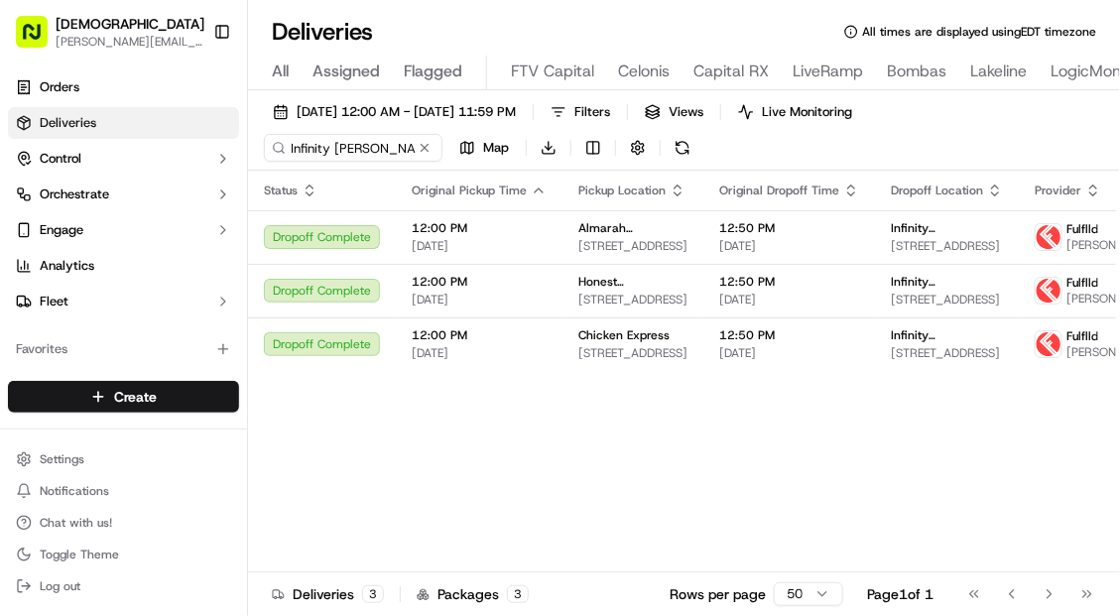
scroll to position [0, 685]
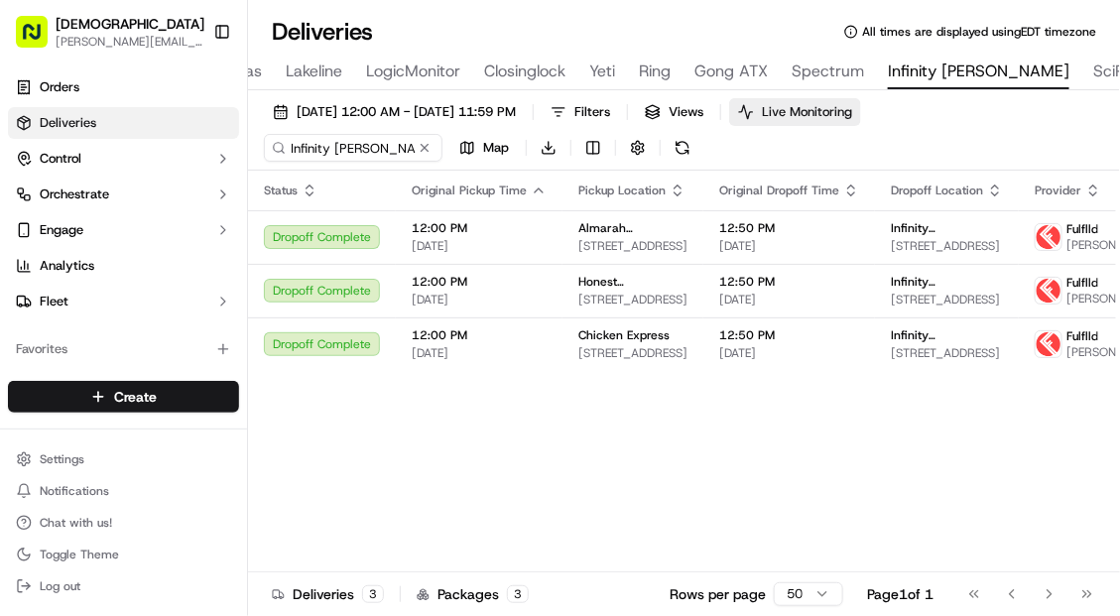
click at [852, 111] on span "Live Monitoring" at bounding box center [807, 112] width 90 height 18
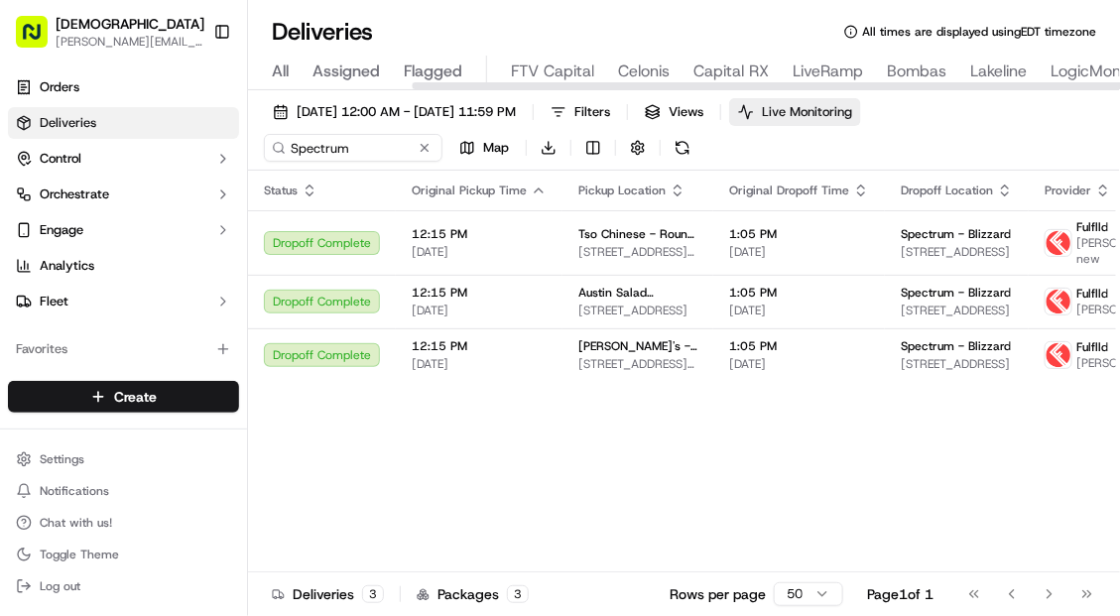
scroll to position [0, 577]
click at [828, 119] on button "Live Monitoring" at bounding box center [795, 112] width 132 height 28
